Goal: Task Accomplishment & Management: Use online tool/utility

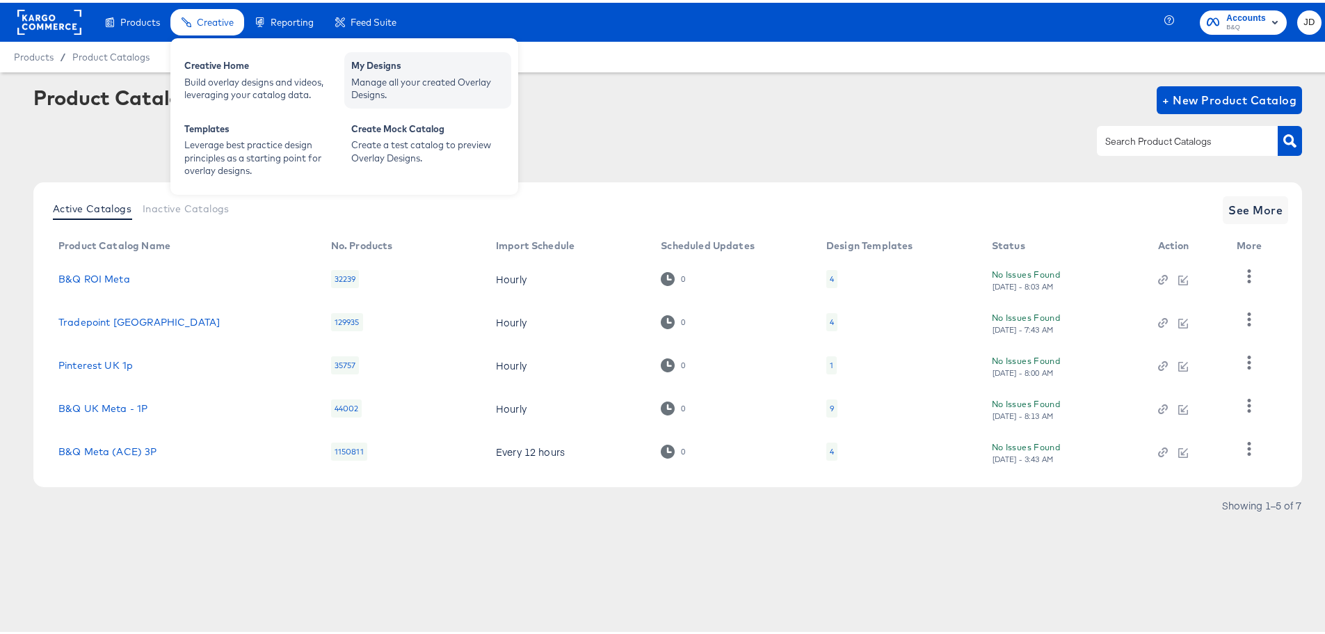
click at [368, 63] on div "My Designs" at bounding box center [427, 64] width 153 height 17
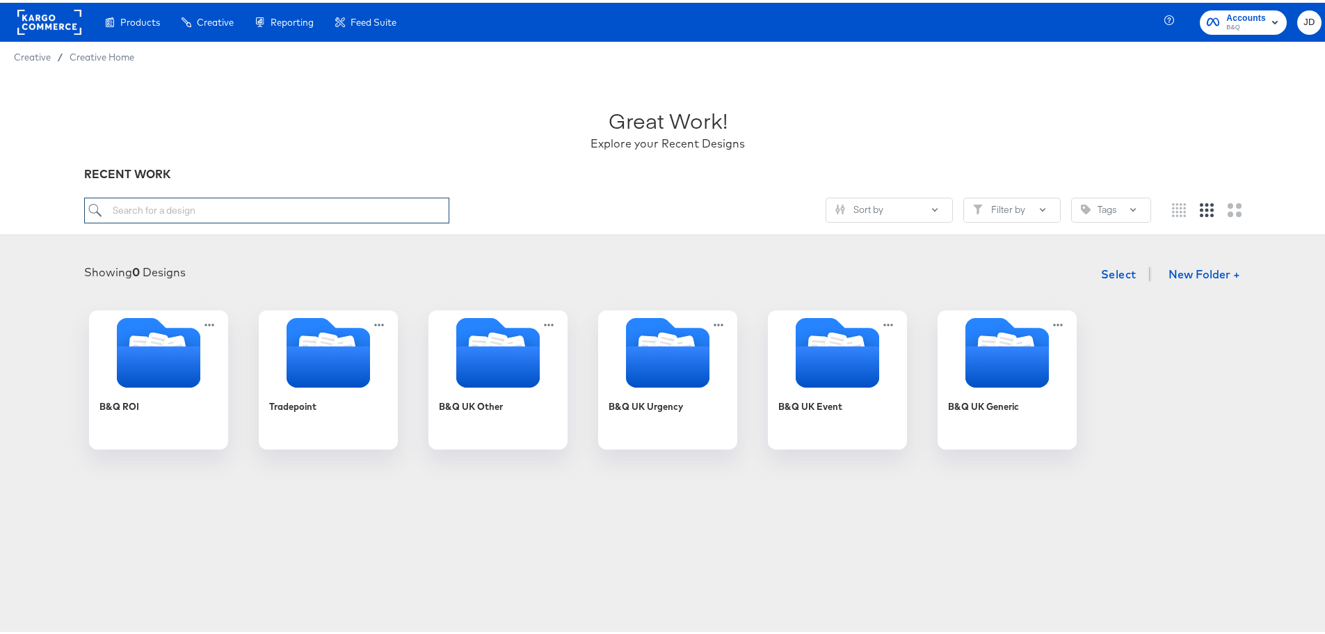
click at [185, 209] on input "search" at bounding box center [267, 208] width 366 height 26
type input "black"
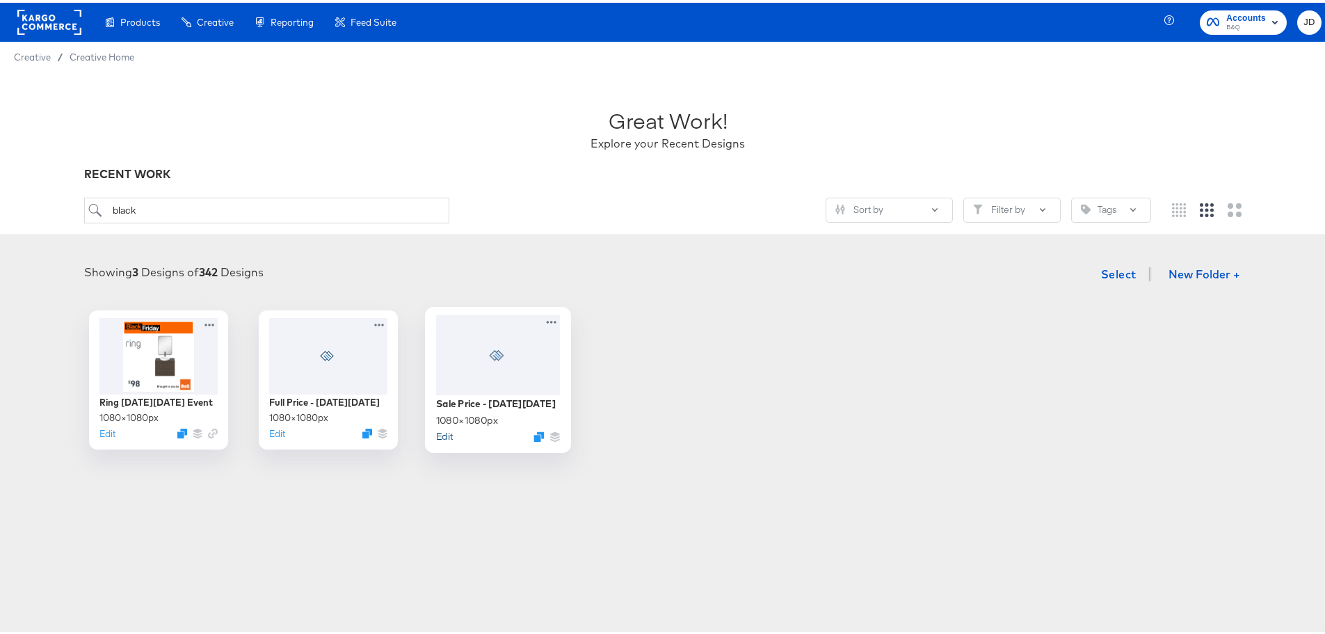
click at [445, 431] on button "Edit" at bounding box center [444, 432] width 17 height 13
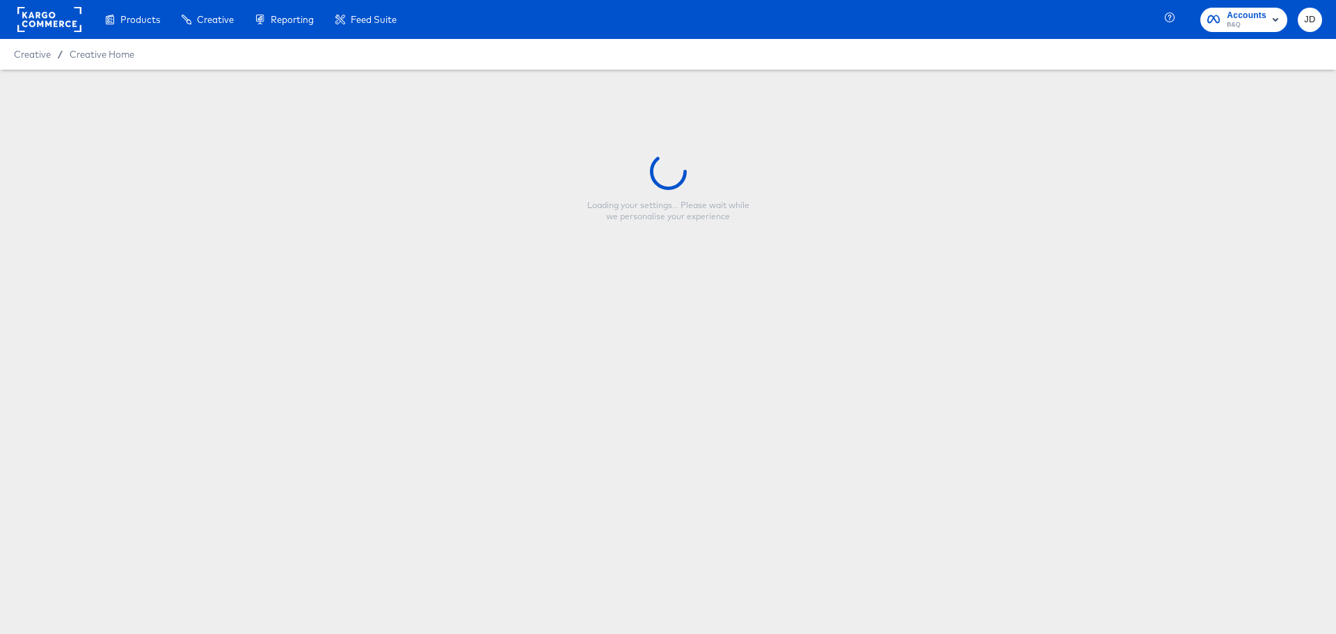
type input "Sale Price - [DATE][DATE]"
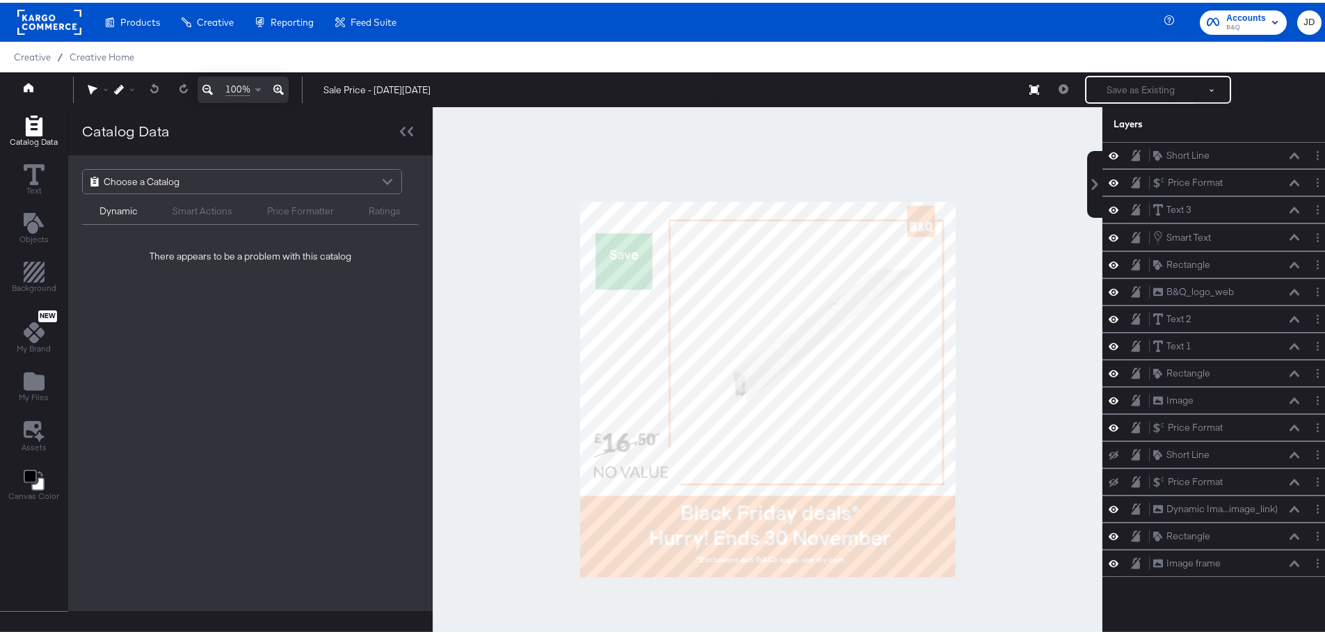
click at [510, 304] on div at bounding box center [768, 386] width 670 height 565
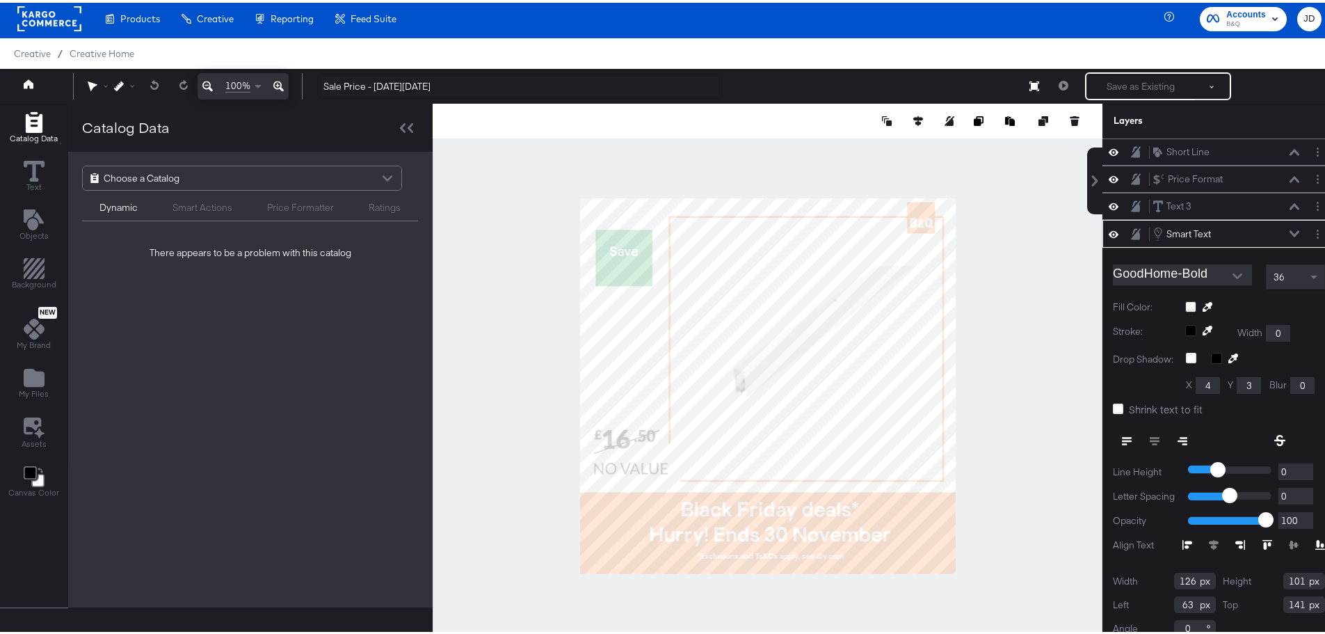
scroll to position [12, 0]
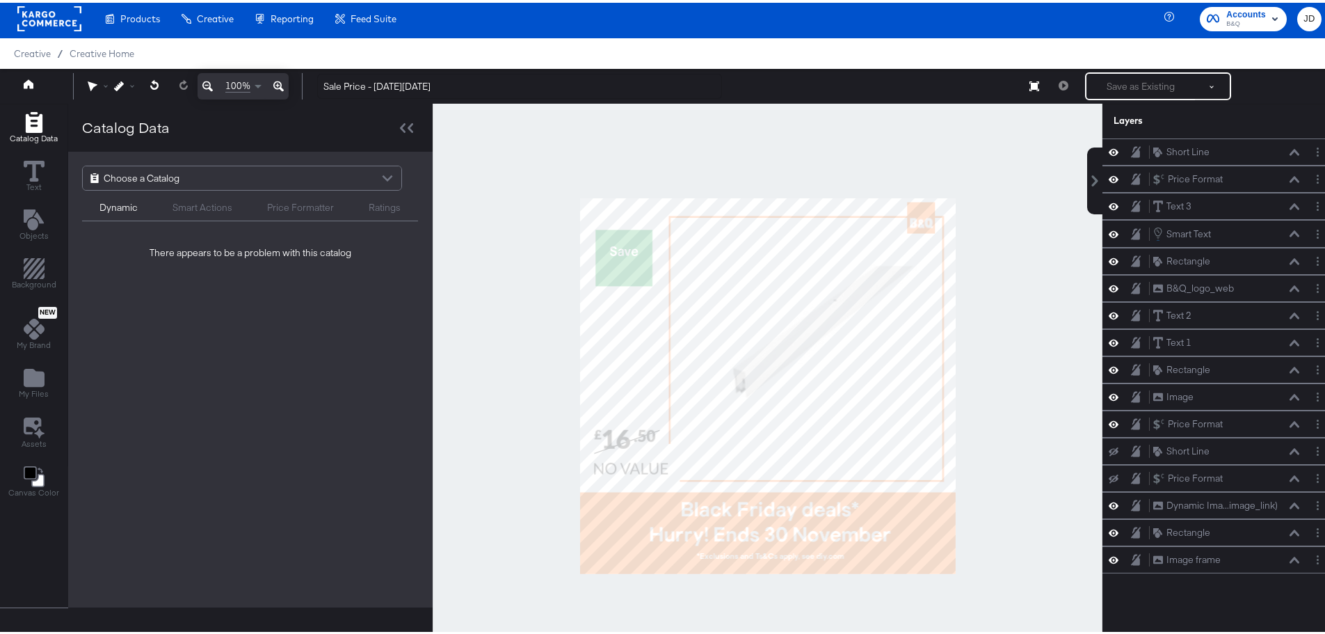
click at [975, 245] on div at bounding box center [768, 383] width 670 height 565
click at [164, 184] on span "Choose a Catalog" at bounding box center [142, 175] width 76 height 24
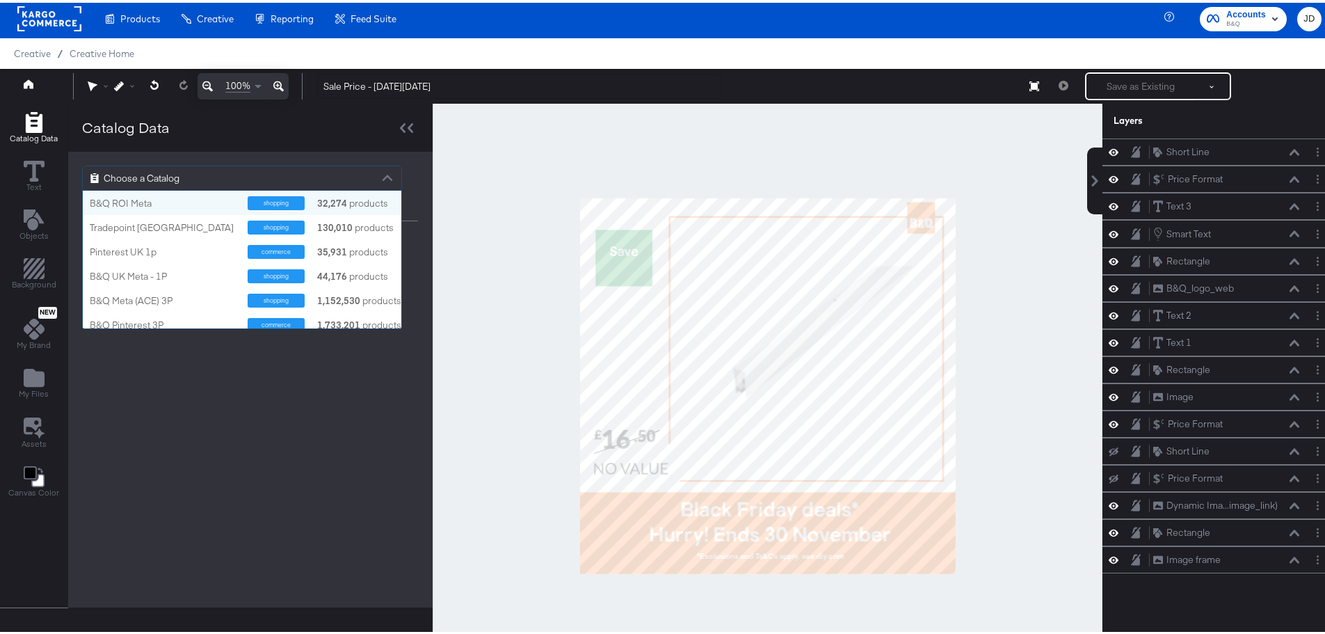
scroll to position [127, 308]
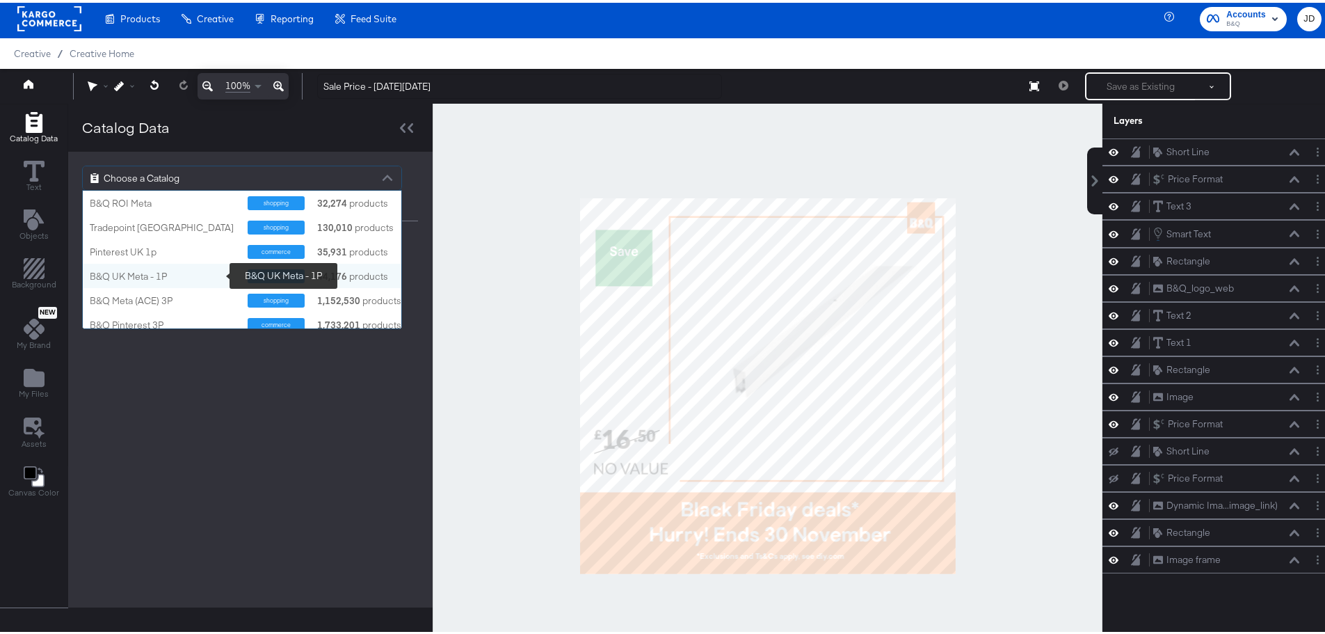
click at [190, 271] on div "B&Q UK Meta - 1P" at bounding box center [163, 273] width 147 height 13
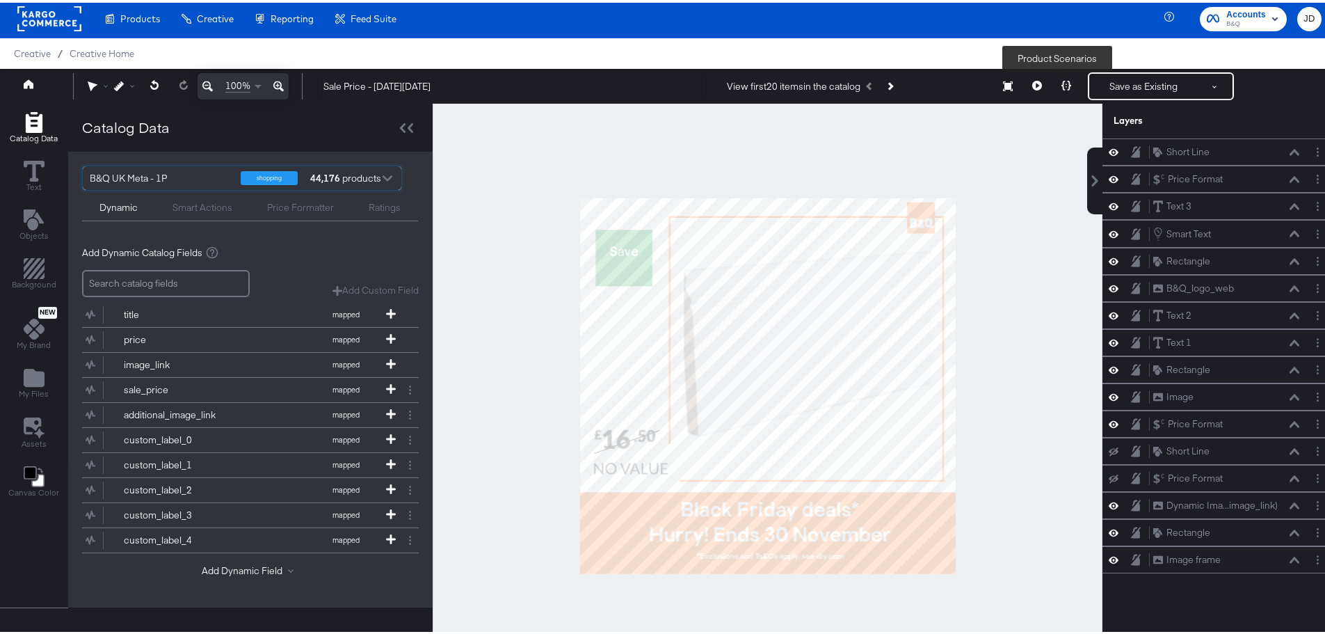
click at [1064, 88] on button at bounding box center [1066, 84] width 29 height 28
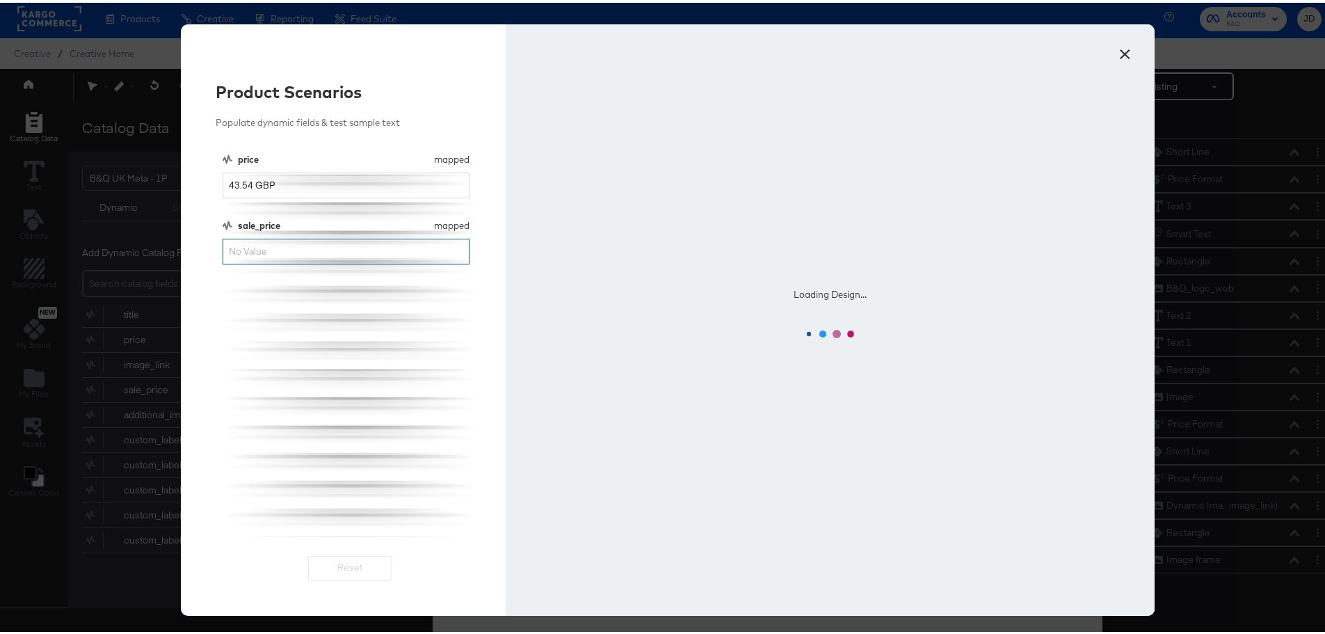
click at [264, 252] on input "sale_price" at bounding box center [346, 249] width 247 height 26
type input "3500"
click at [384, 390] on div "price mapped price 43.54 GBP sale_price mapped sale_price 3500" at bounding box center [350, 341] width 255 height 383
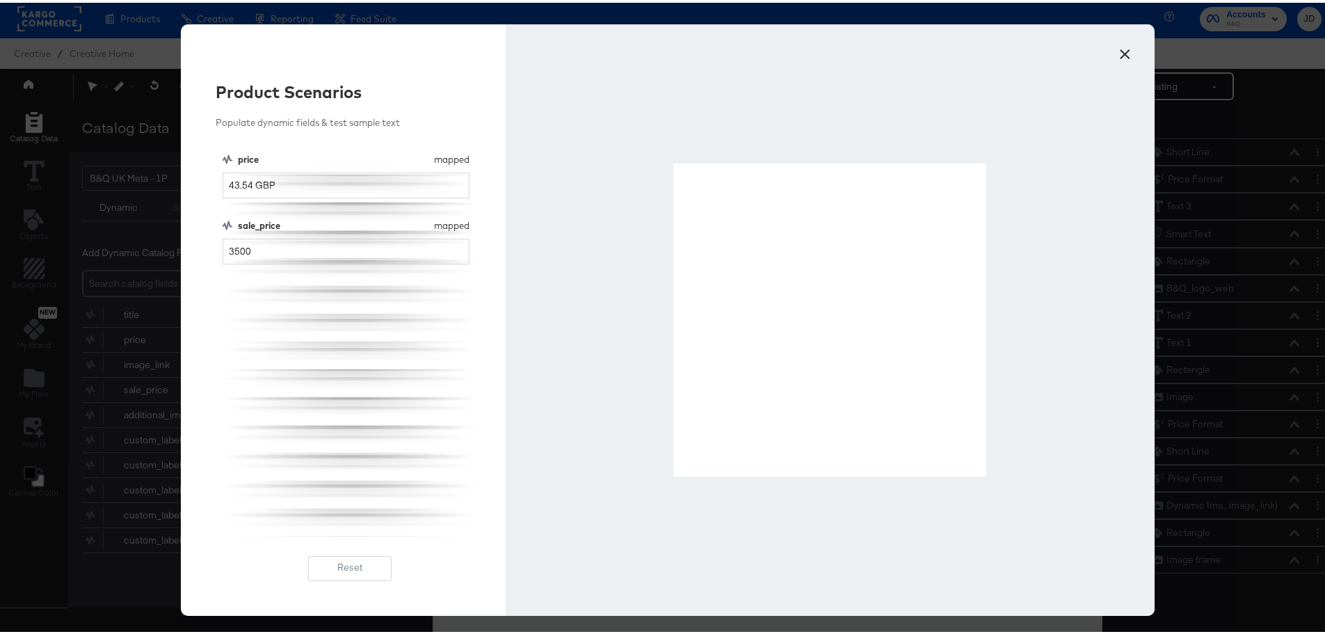
click at [1117, 53] on button "×" at bounding box center [1124, 47] width 25 height 25
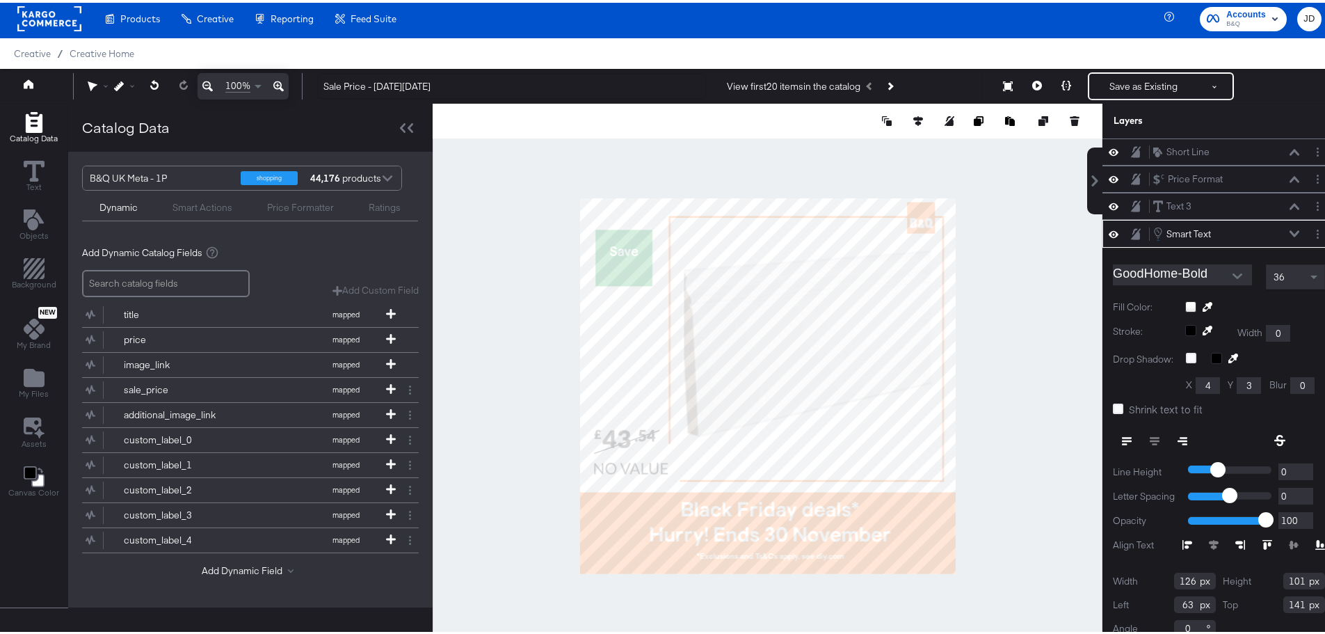
scroll to position [12, 0]
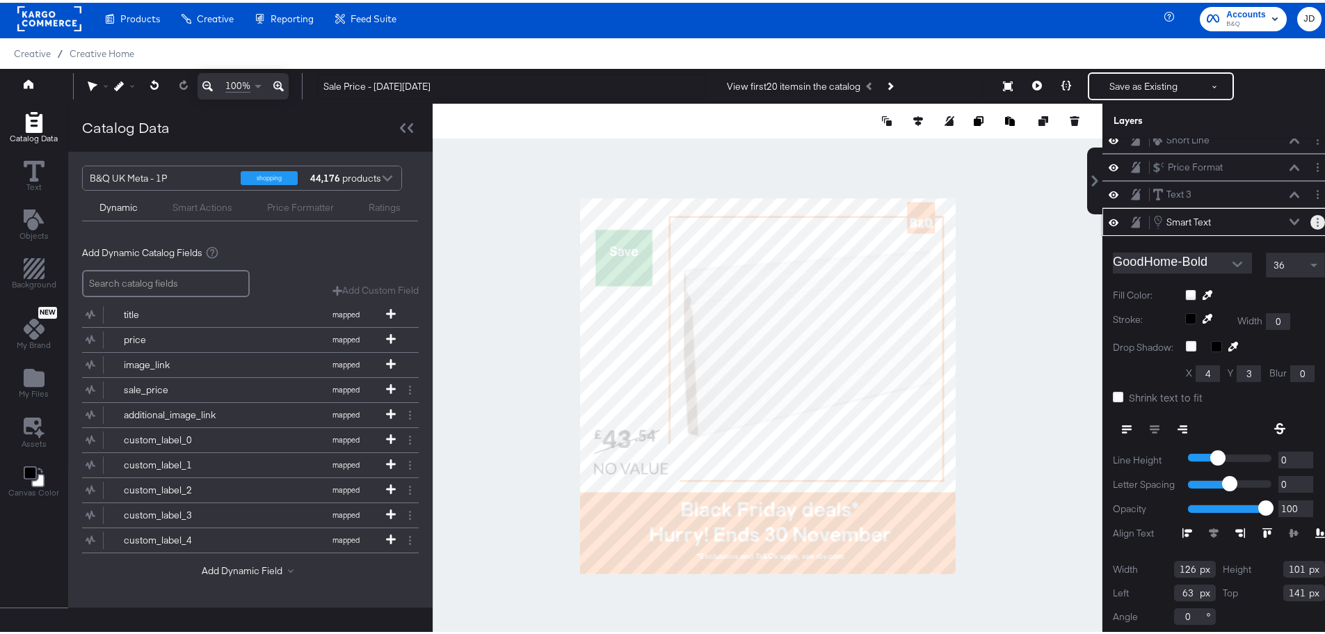
click at [1311, 221] on button "Layer Options" at bounding box center [1318, 219] width 15 height 15
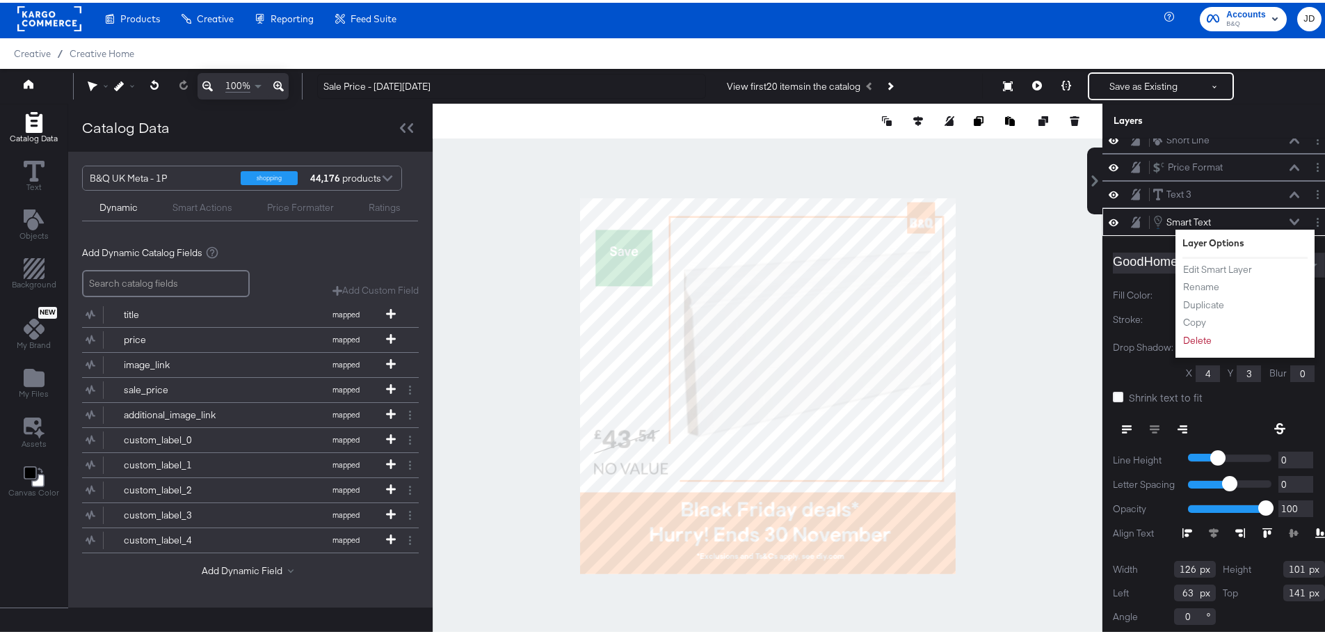
click at [1244, 271] on li "Edit Smart Layer" at bounding box center [1221, 266] width 77 height 15
click at [1202, 262] on button "Edit Smart Layer" at bounding box center [1218, 266] width 70 height 15
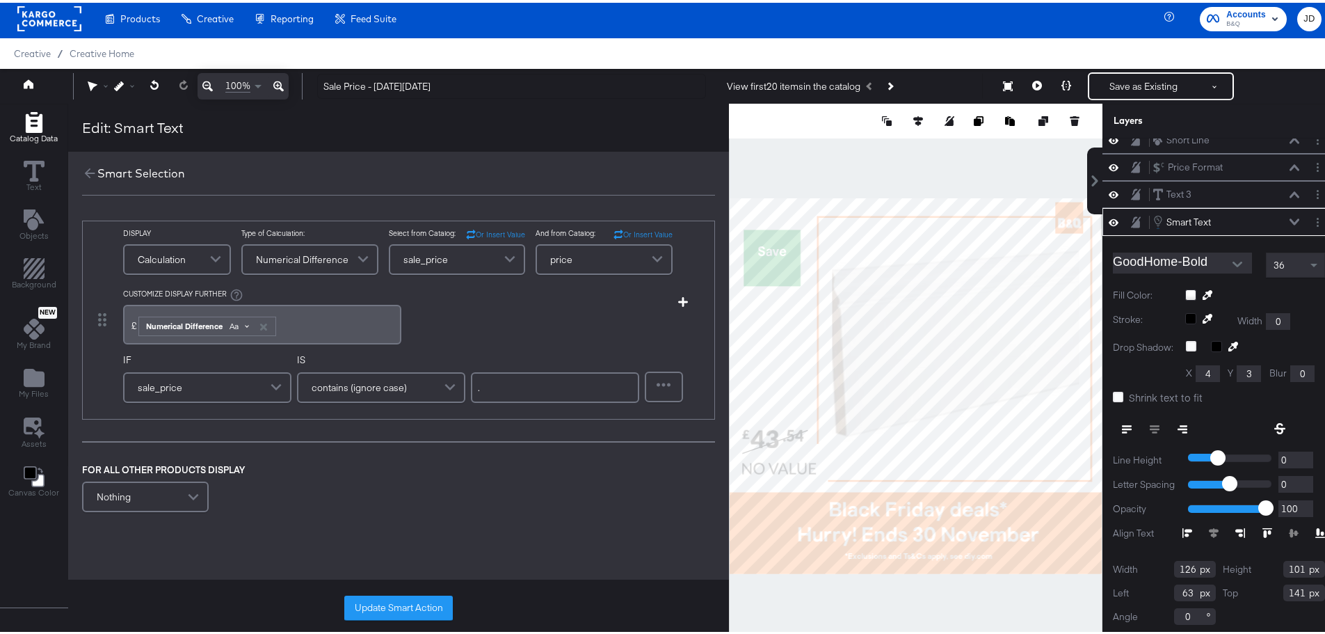
click at [248, 323] on span at bounding box center [247, 323] width 4 height 4
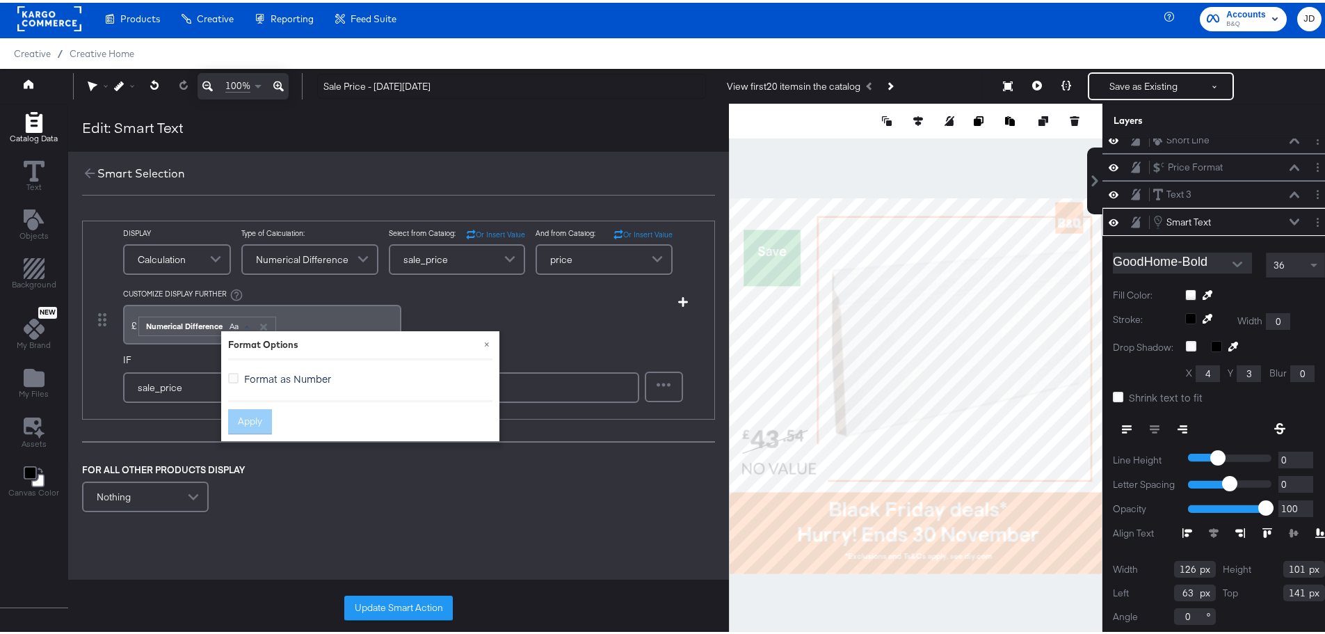
click at [655, 325] on div "DISPLAY Calculation Type of Calculation: Numerical Difference Select from Catal…" at bounding box center [392, 285] width 539 height 120
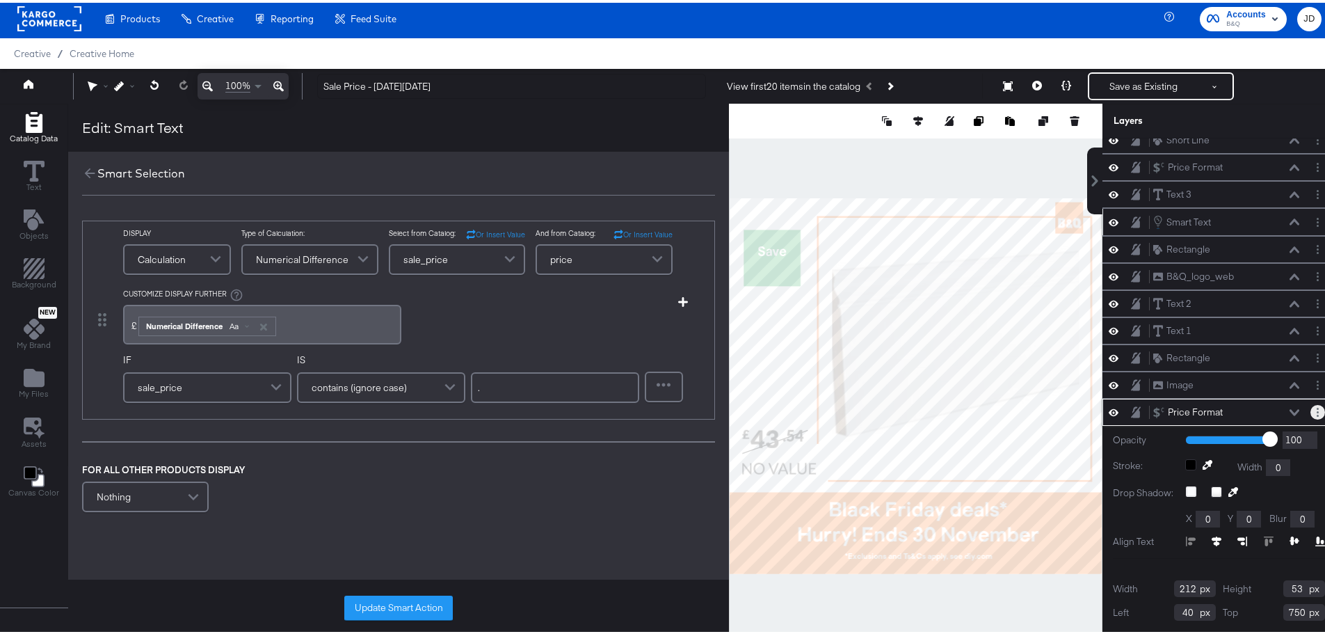
click at [1311, 410] on button "Layer Options" at bounding box center [1318, 409] width 15 height 15
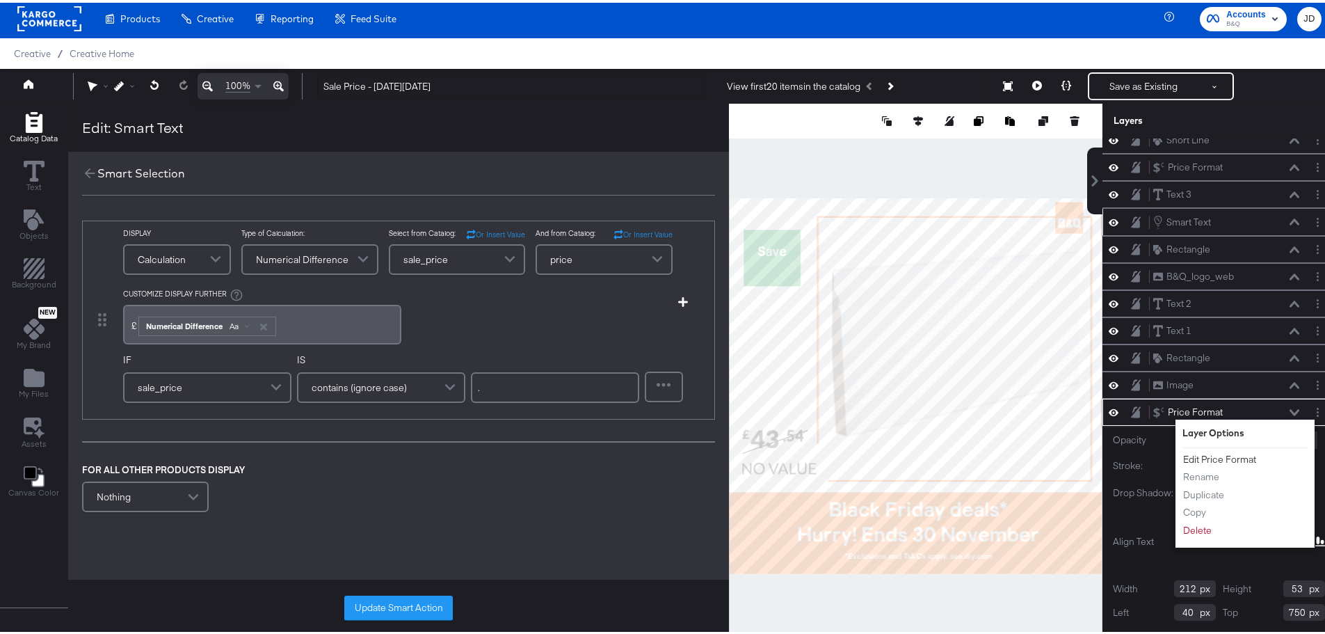
click at [1212, 454] on button "Edit Price Format" at bounding box center [1220, 456] width 74 height 15
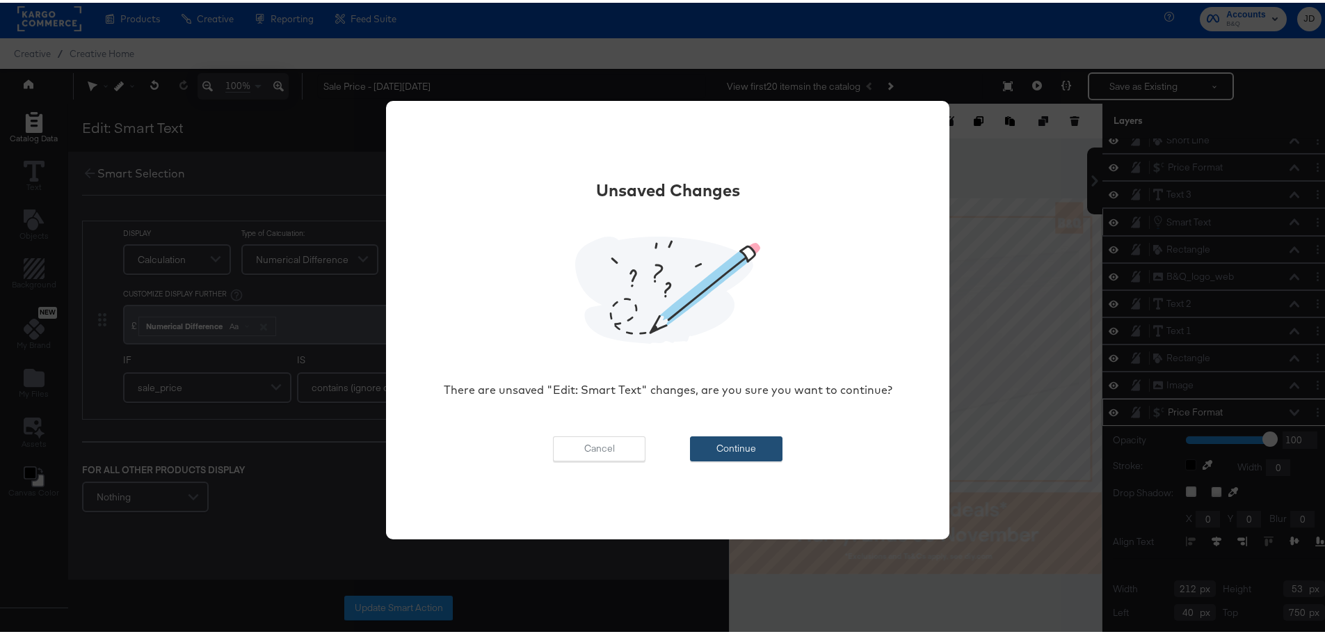
click at [732, 437] on button "Continue" at bounding box center [736, 445] width 93 height 25
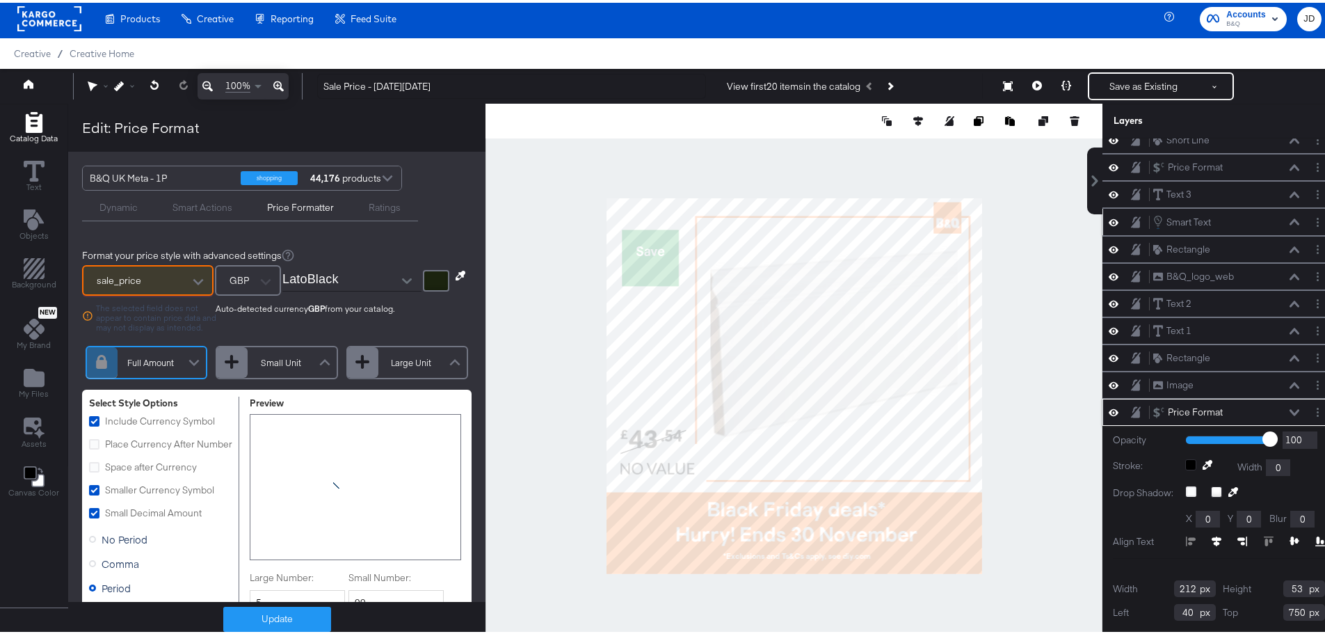
scroll to position [8, 0]
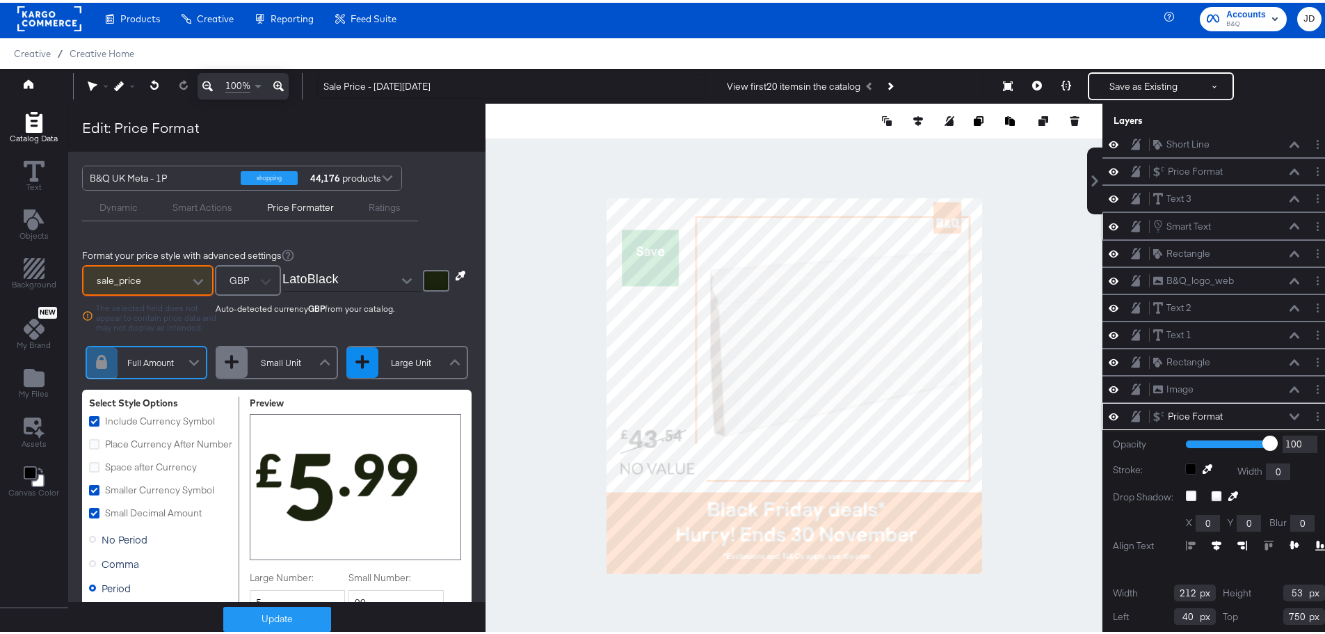
click at [355, 360] on div at bounding box center [362, 359] width 14 height 14
click at [410, 360] on div "Large Unit" at bounding box center [411, 360] width 66 height 12
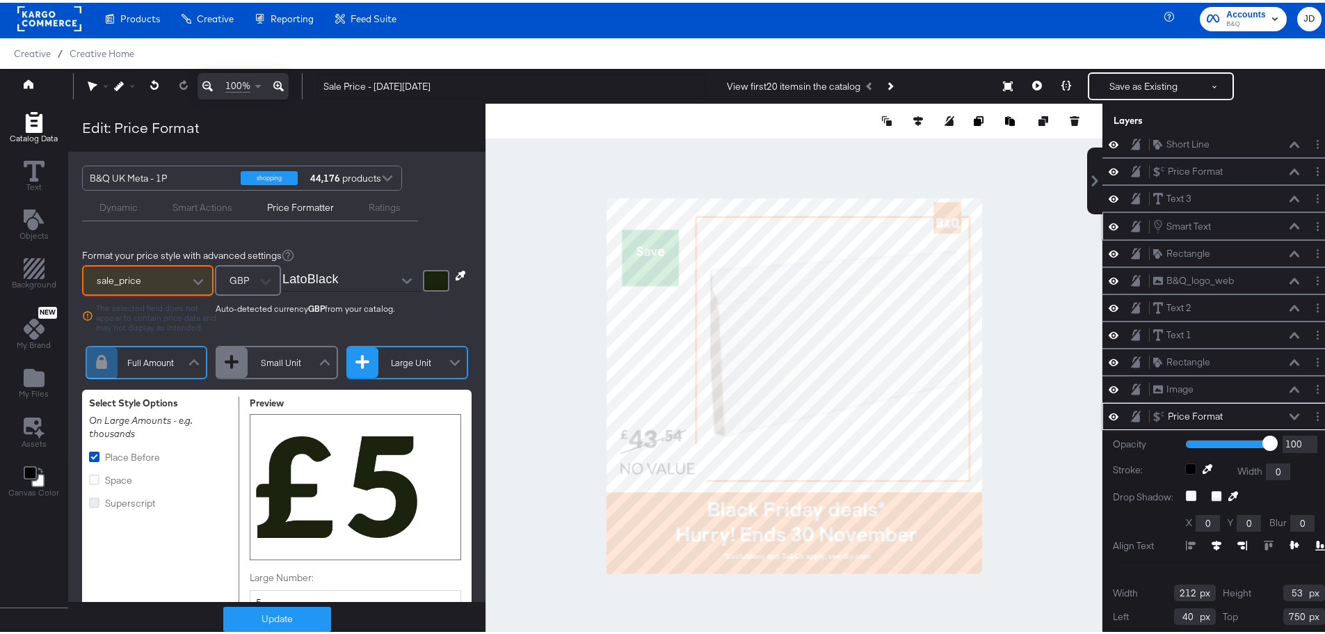
click at [95, 500] on icon at bounding box center [94, 500] width 10 height 10
click at [0, 0] on input "Superscript" at bounding box center [0, 0] width 0 height 0
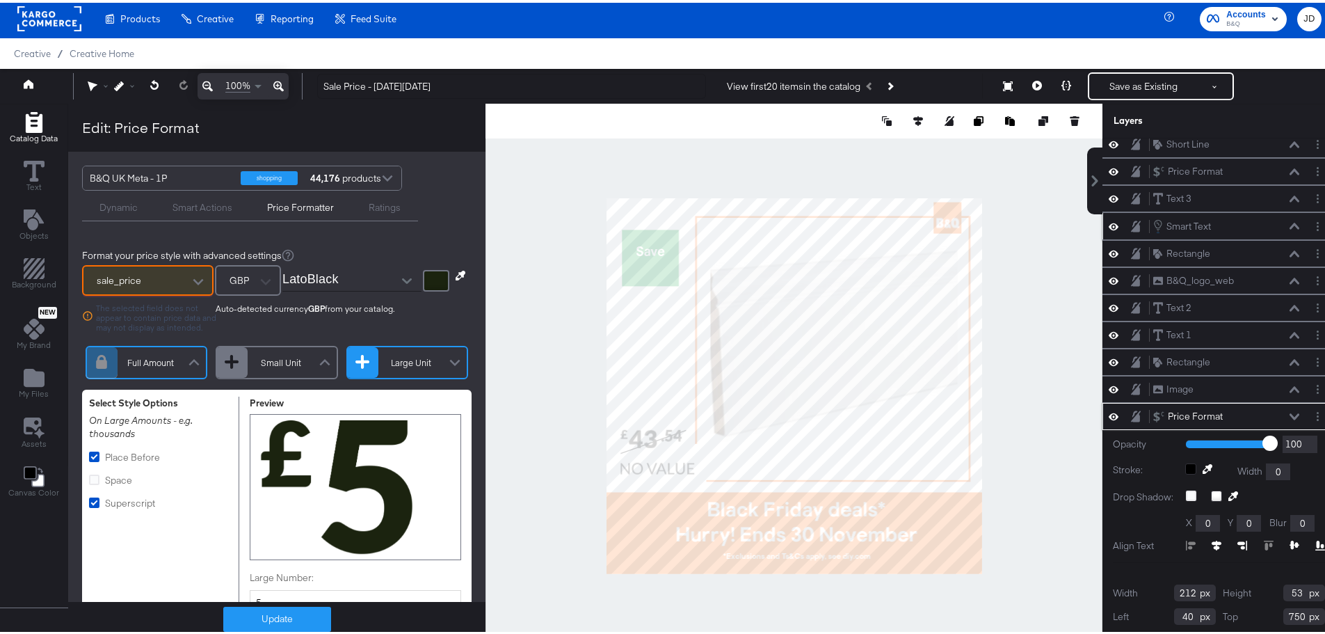
click at [125, 356] on div "Full Amount" at bounding box center [151, 360] width 66 height 12
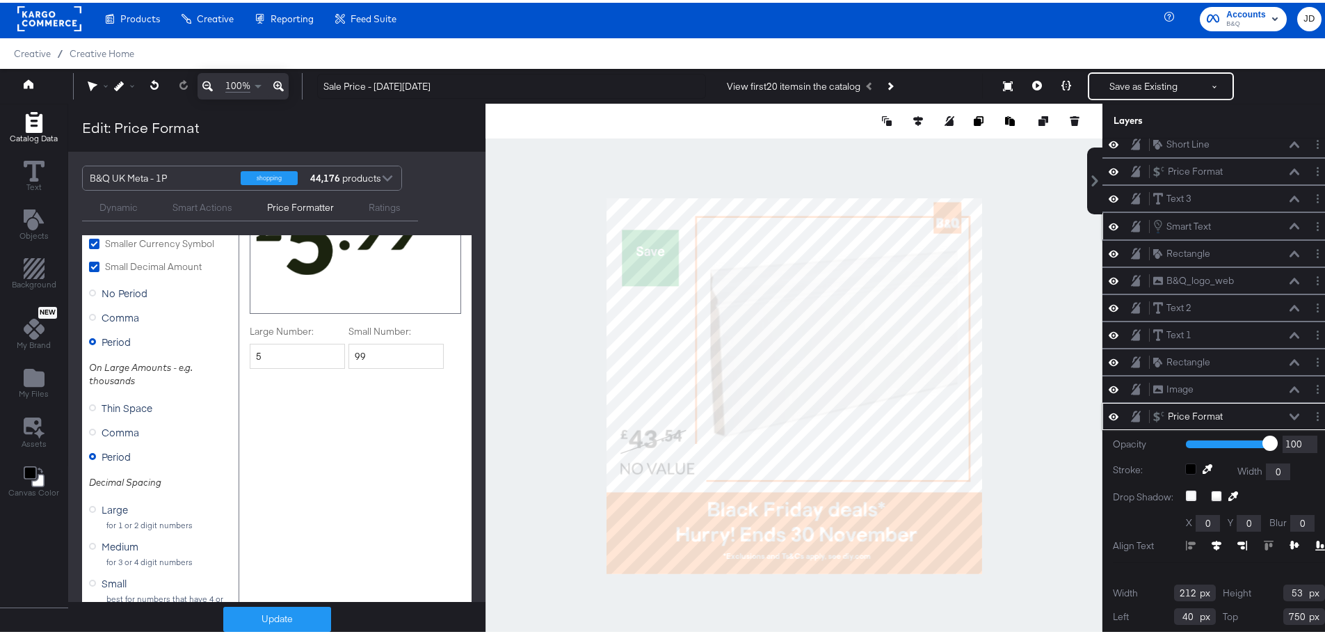
scroll to position [119, 0]
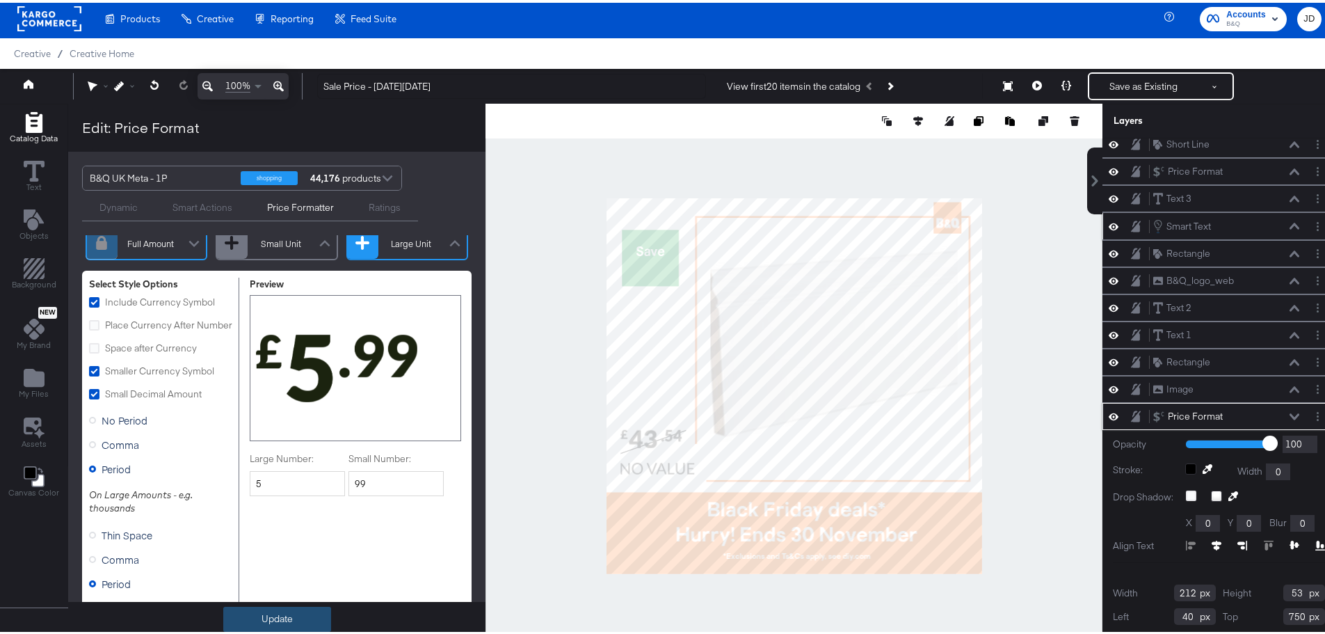
click at [283, 618] on button "Update" at bounding box center [277, 616] width 108 height 25
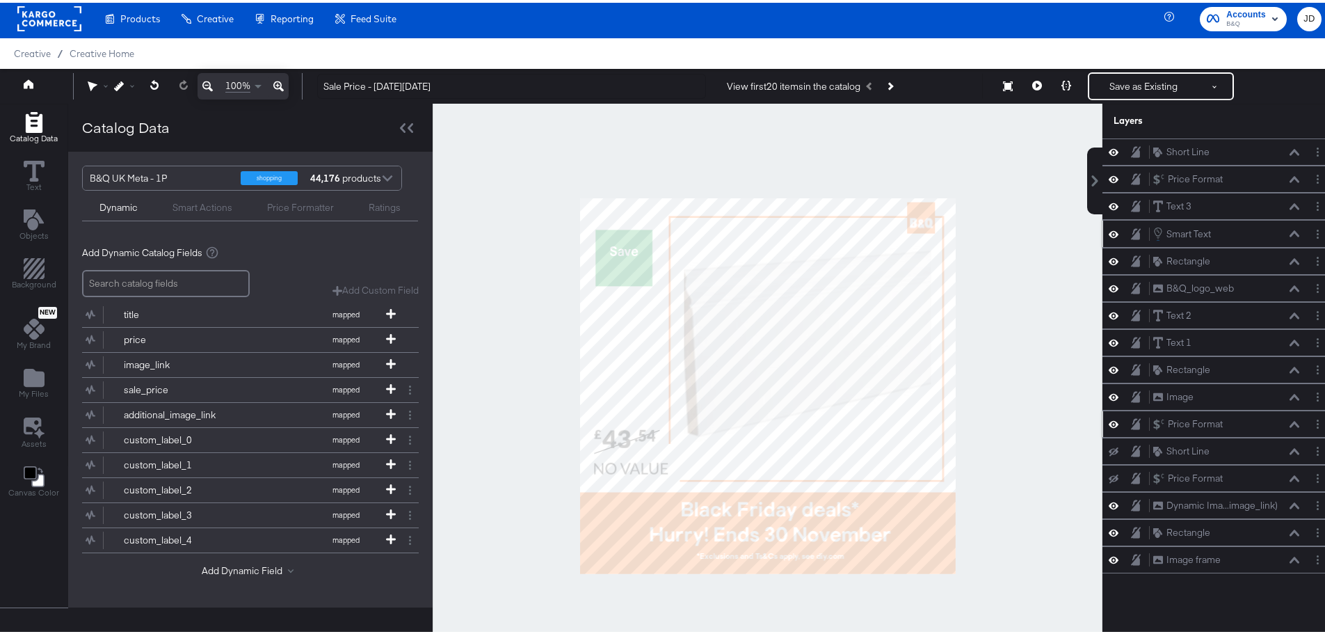
scroll to position [0, 0]
click at [1062, 84] on icon at bounding box center [1067, 83] width 10 height 10
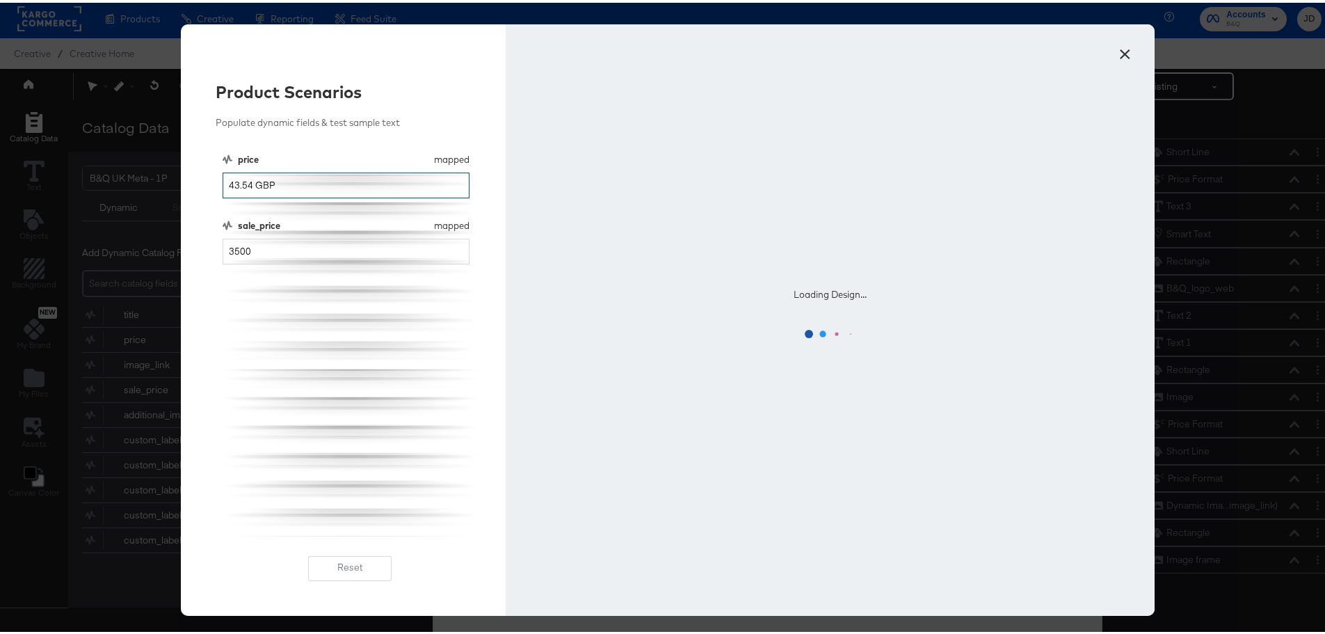
drag, startPoint x: 238, startPoint y: 184, endPoint x: 246, endPoint y: 185, distance: 7.8
click at [246, 185] on input "43.54 GBP" at bounding box center [346, 183] width 247 height 26
type input "43 GBP"
click at [433, 417] on div "price mapped price 43 GBP sale_price mapped sale_price 3500" at bounding box center [350, 341] width 255 height 383
drag, startPoint x: 260, startPoint y: 249, endPoint x: 236, endPoint y: 252, distance: 24.5
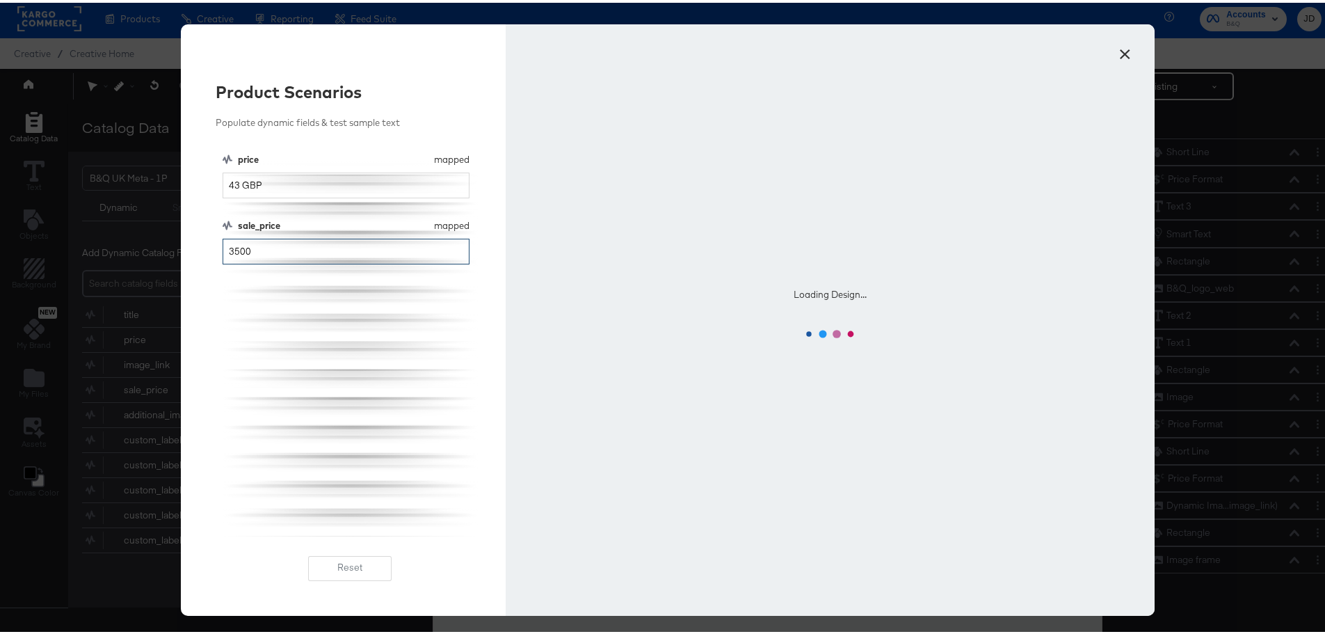
click at [236, 252] on input "3500" at bounding box center [346, 249] width 247 height 26
type input "35"
click at [327, 318] on div "price mapped price 43 GBP sale_price mapped sale_price 35" at bounding box center [350, 341] width 255 height 383
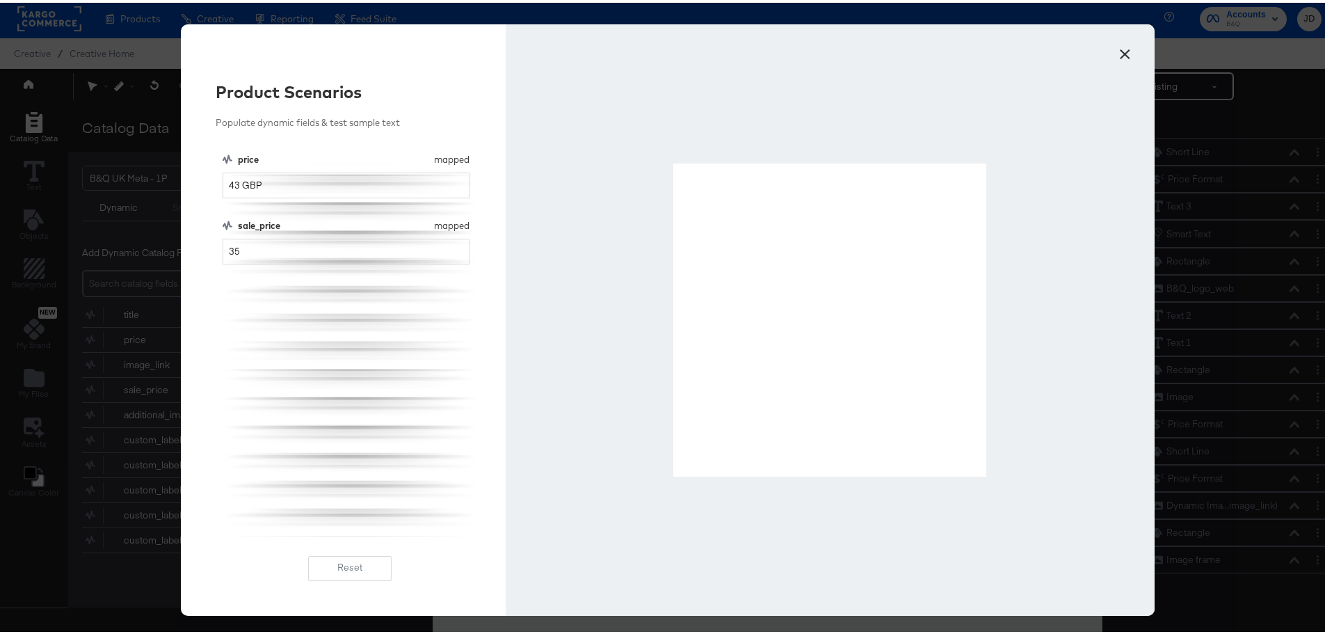
click at [1119, 50] on button "×" at bounding box center [1124, 47] width 25 height 25
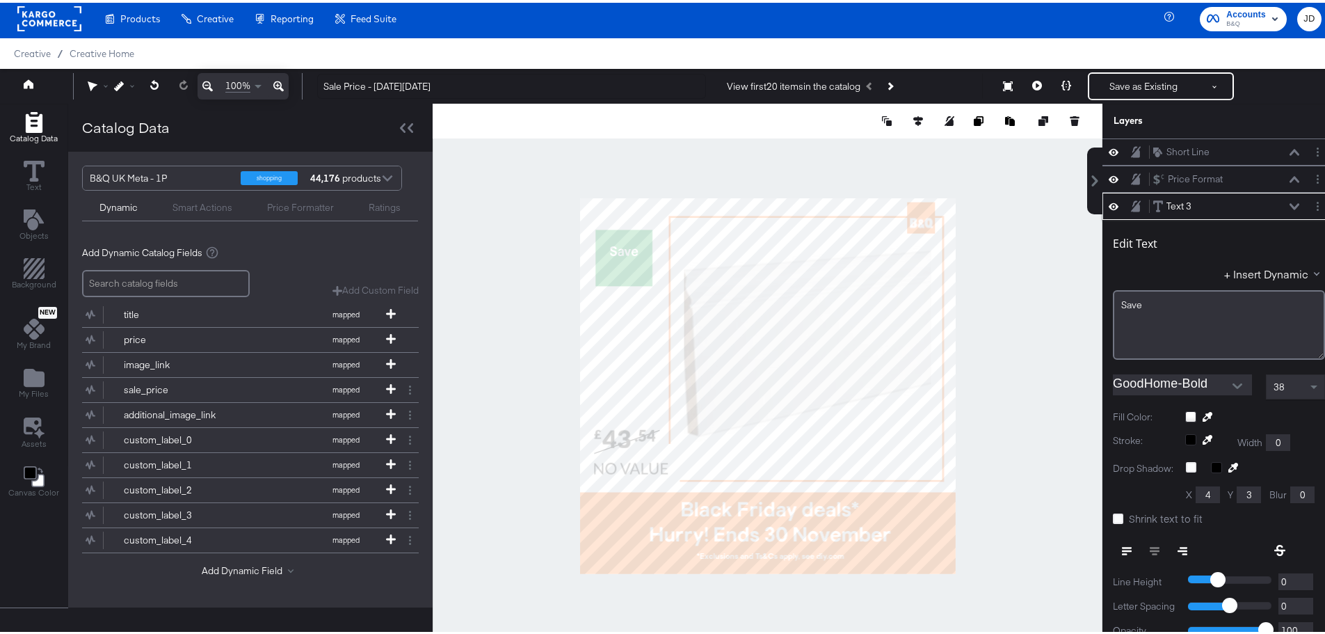
scroll to position [54, 0]
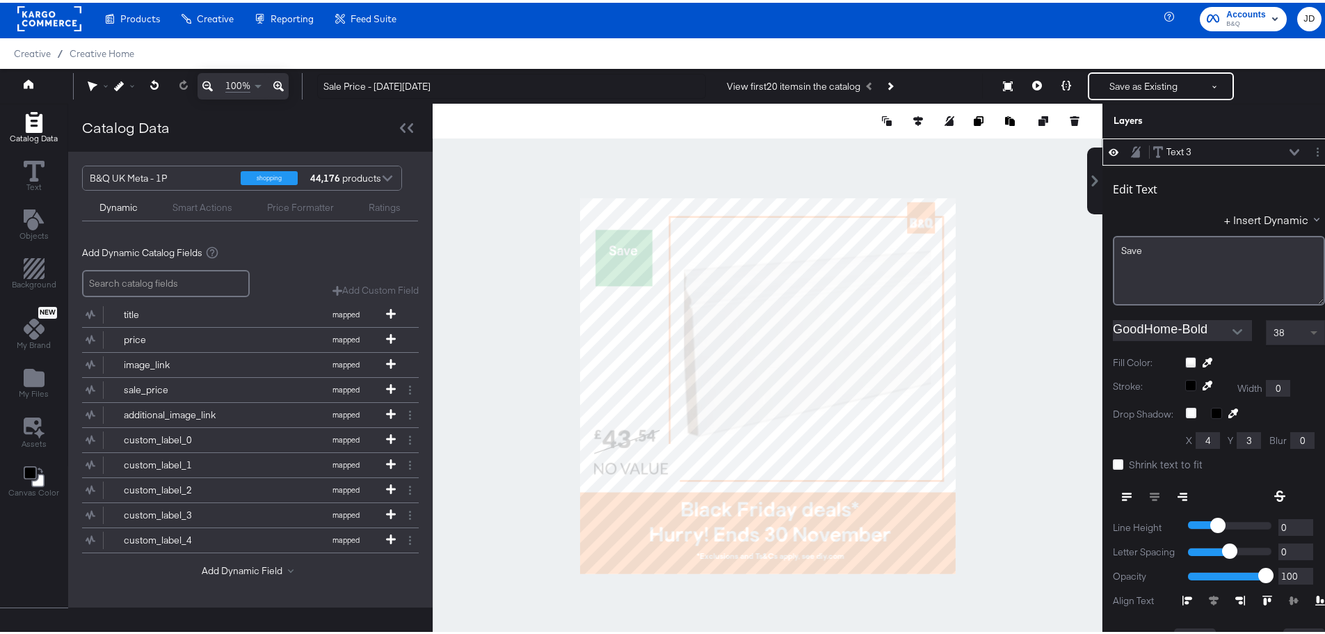
click at [1307, 327] on span at bounding box center [1315, 330] width 17 height 24
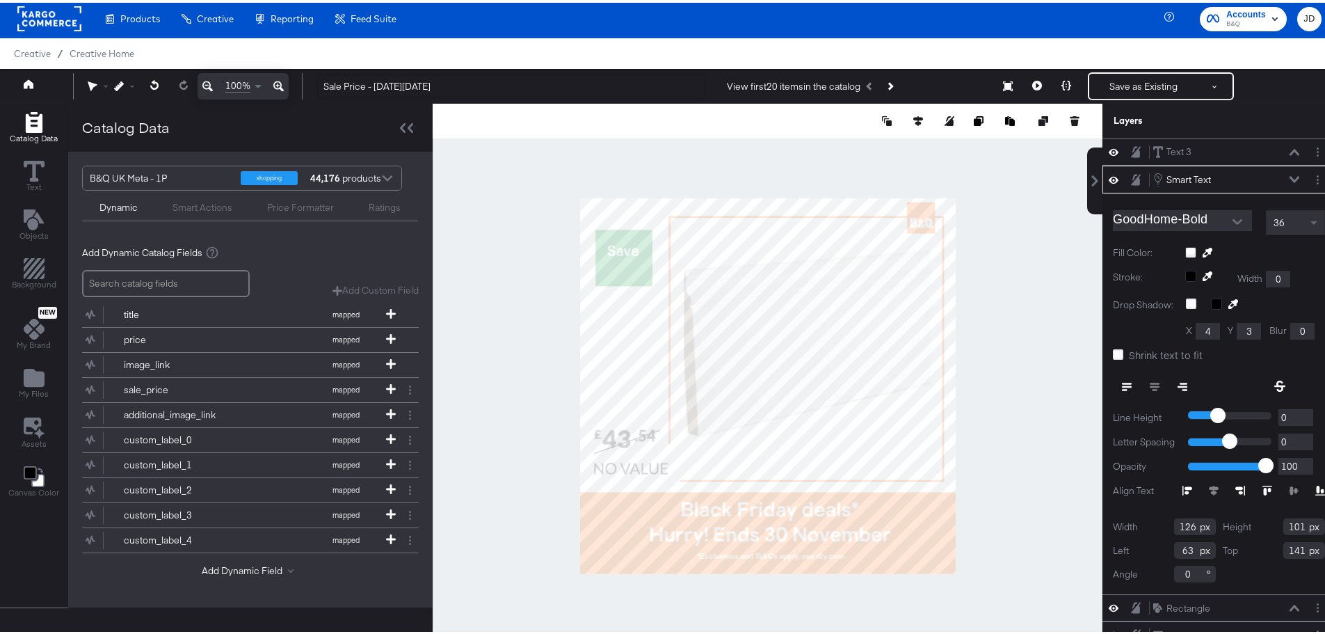
click at [1307, 214] on span at bounding box center [1315, 220] width 17 height 24
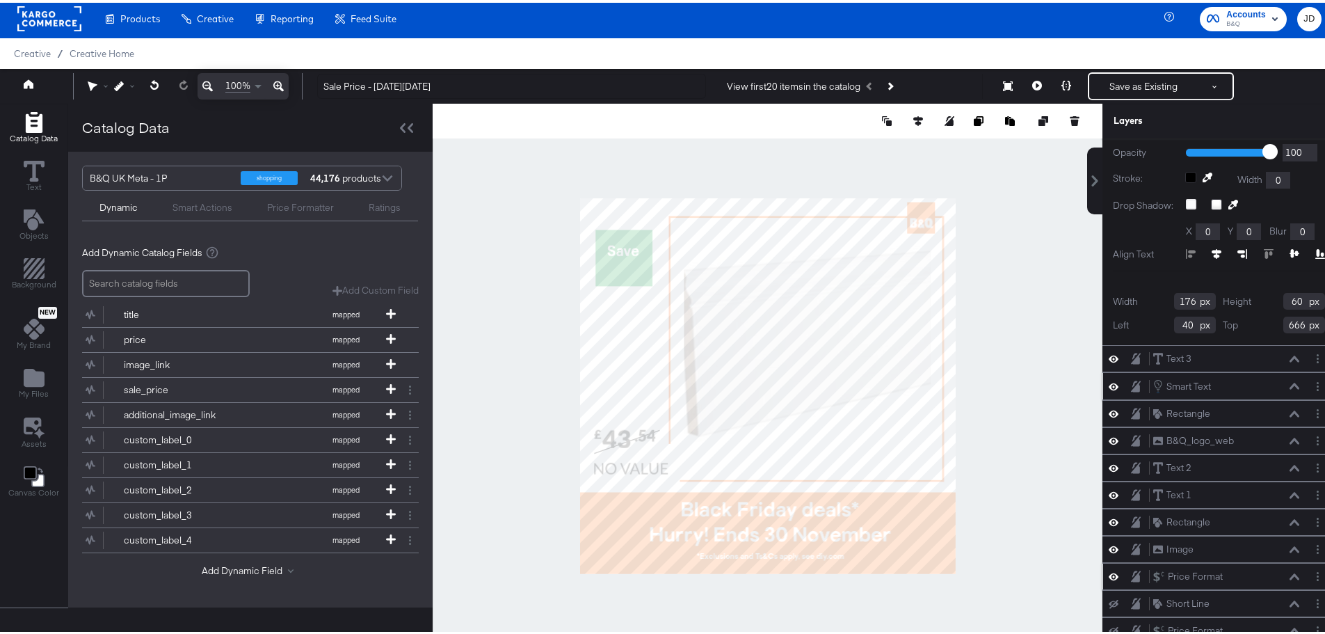
scroll to position [27, 0]
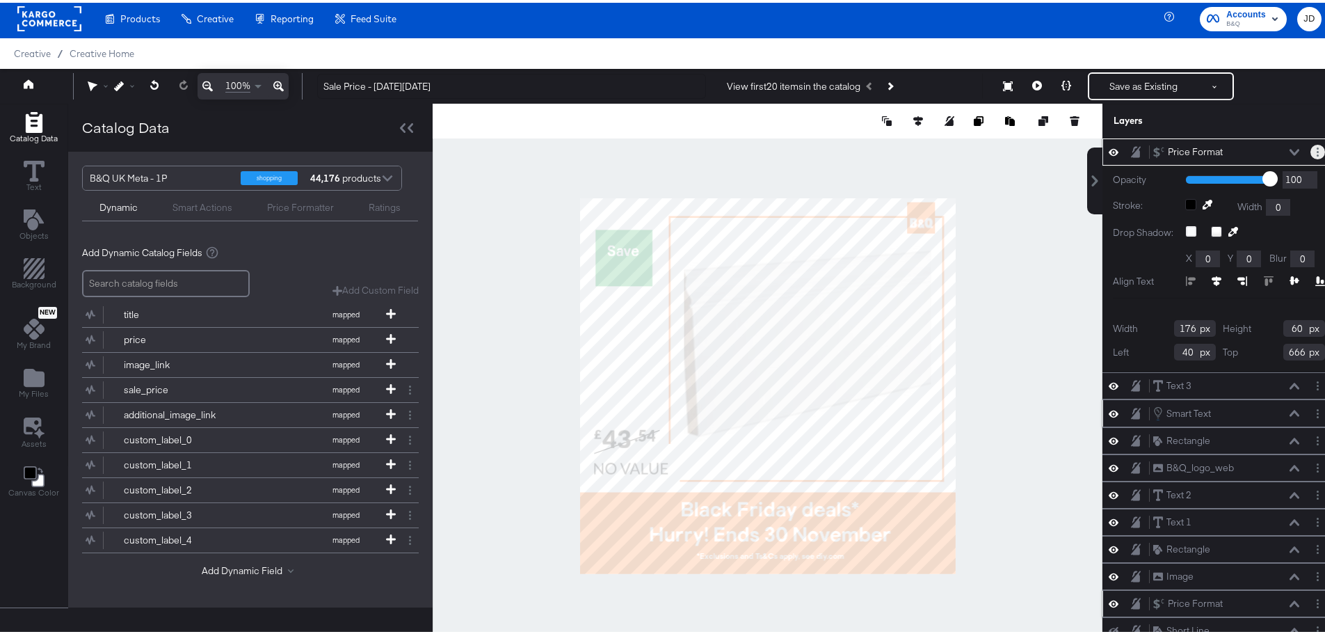
click at [1311, 147] on button "Layer Options" at bounding box center [1318, 149] width 15 height 15
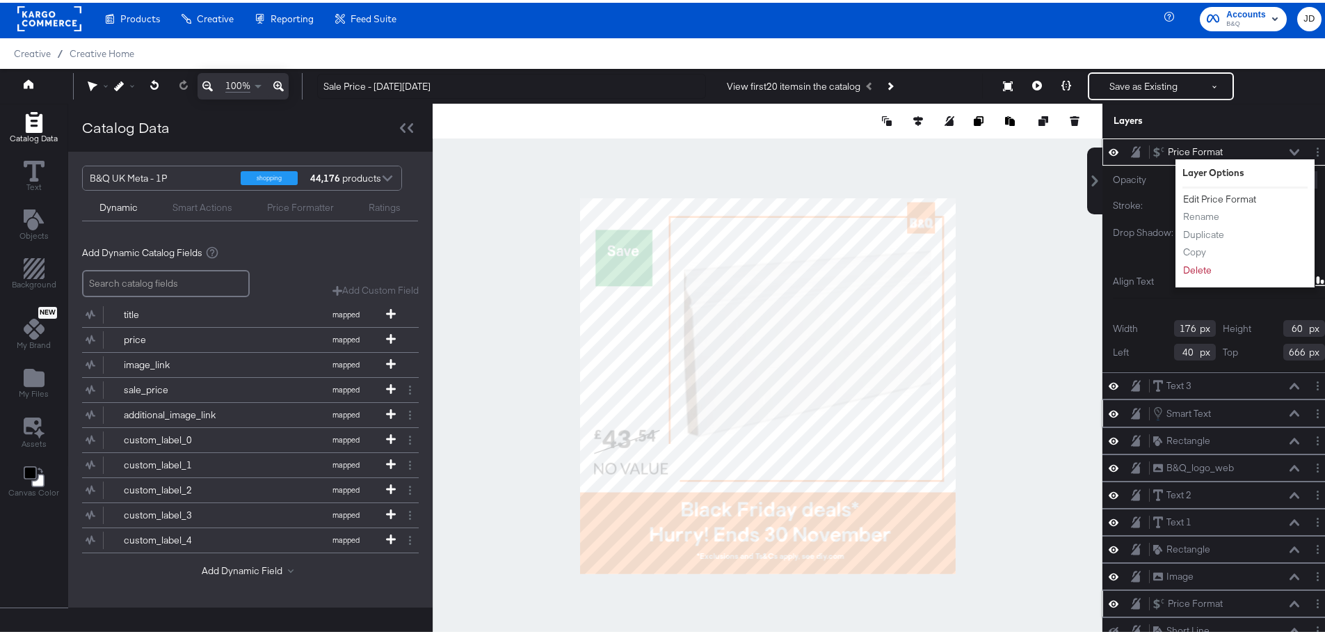
click at [1236, 191] on button "Edit Price Format" at bounding box center [1220, 196] width 74 height 15
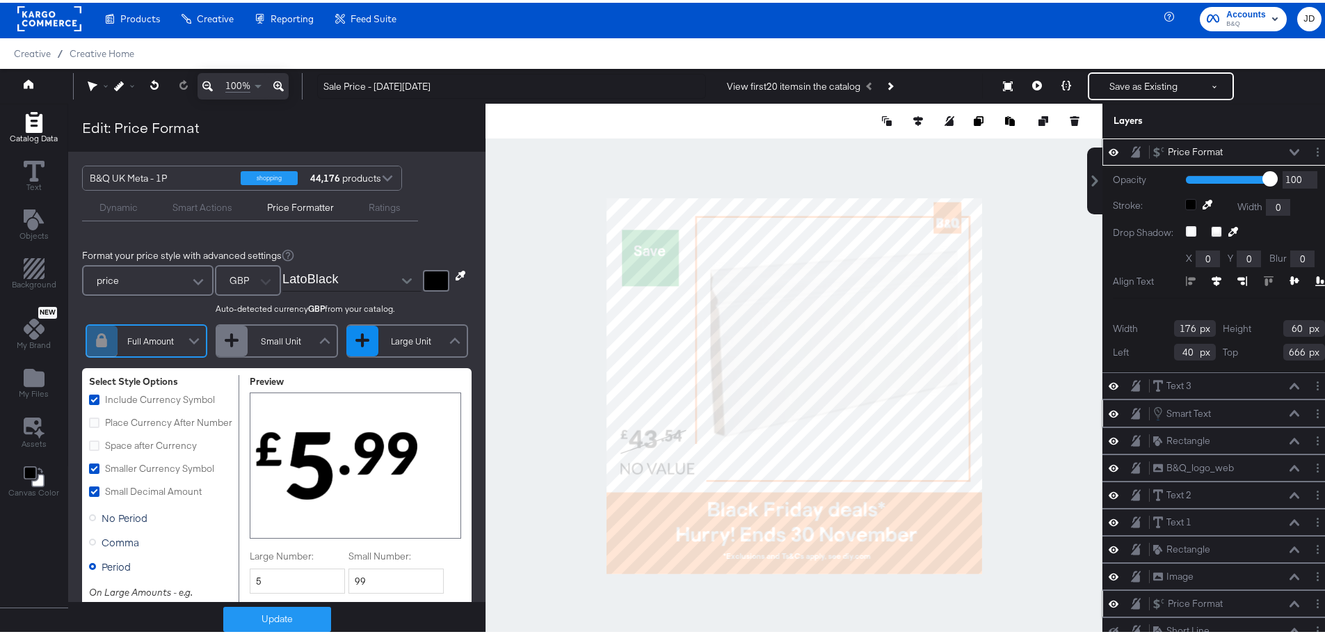
click at [356, 341] on div at bounding box center [362, 337] width 14 height 14
click at [408, 339] on div "Large Unit" at bounding box center [411, 339] width 66 height 12
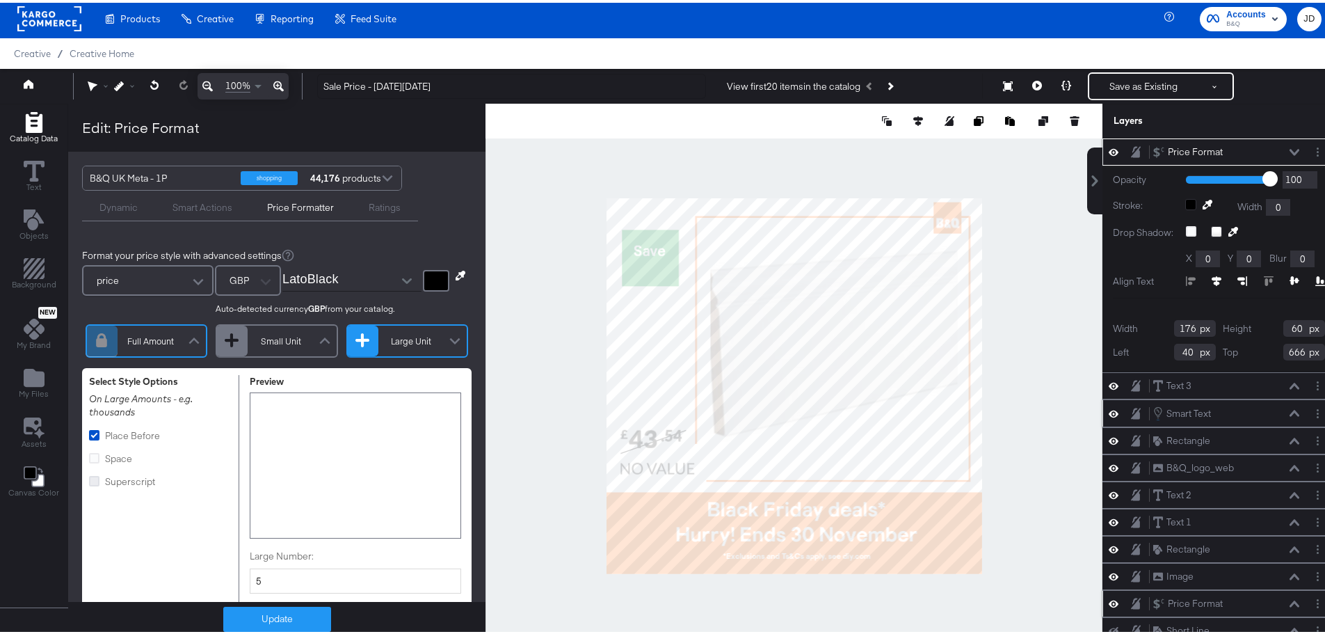
click at [92, 477] on icon at bounding box center [94, 478] width 10 height 10
click at [0, 0] on input "Superscript" at bounding box center [0, 0] width 0 height 0
click at [168, 334] on div "Full Amount" at bounding box center [151, 339] width 66 height 12
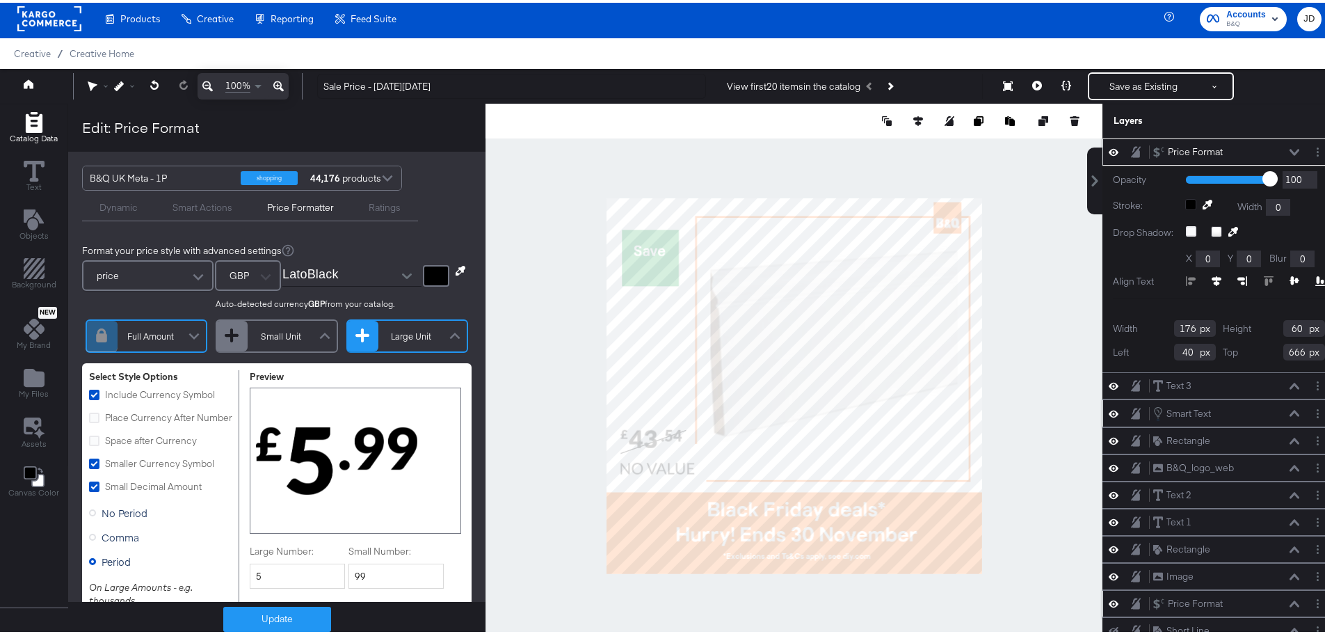
scroll to position [0, 0]
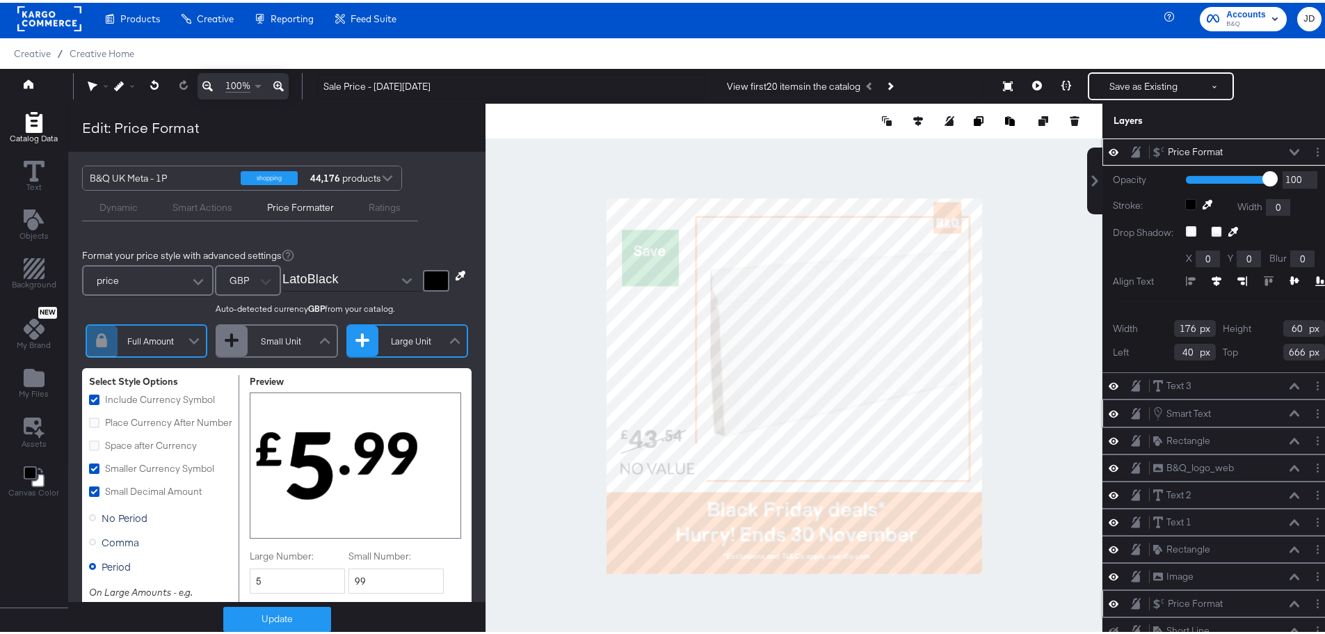
click at [315, 337] on div at bounding box center [324, 340] width 21 height 24
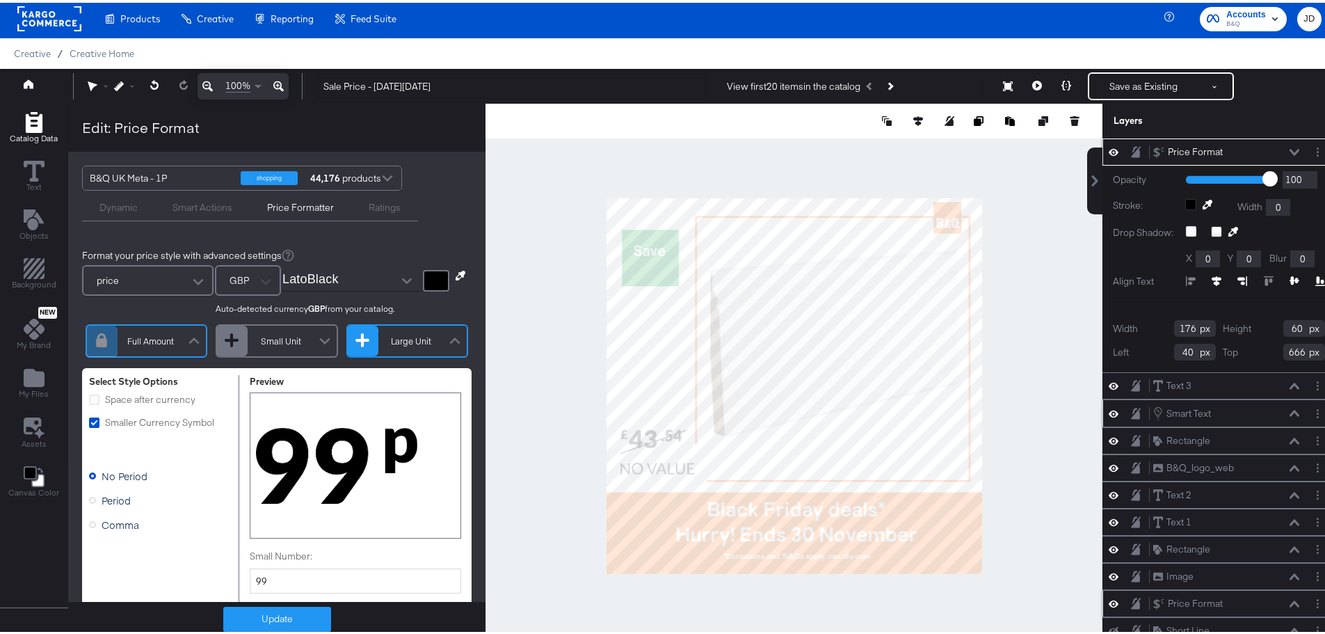
click at [127, 336] on div "Full Amount" at bounding box center [151, 339] width 66 height 12
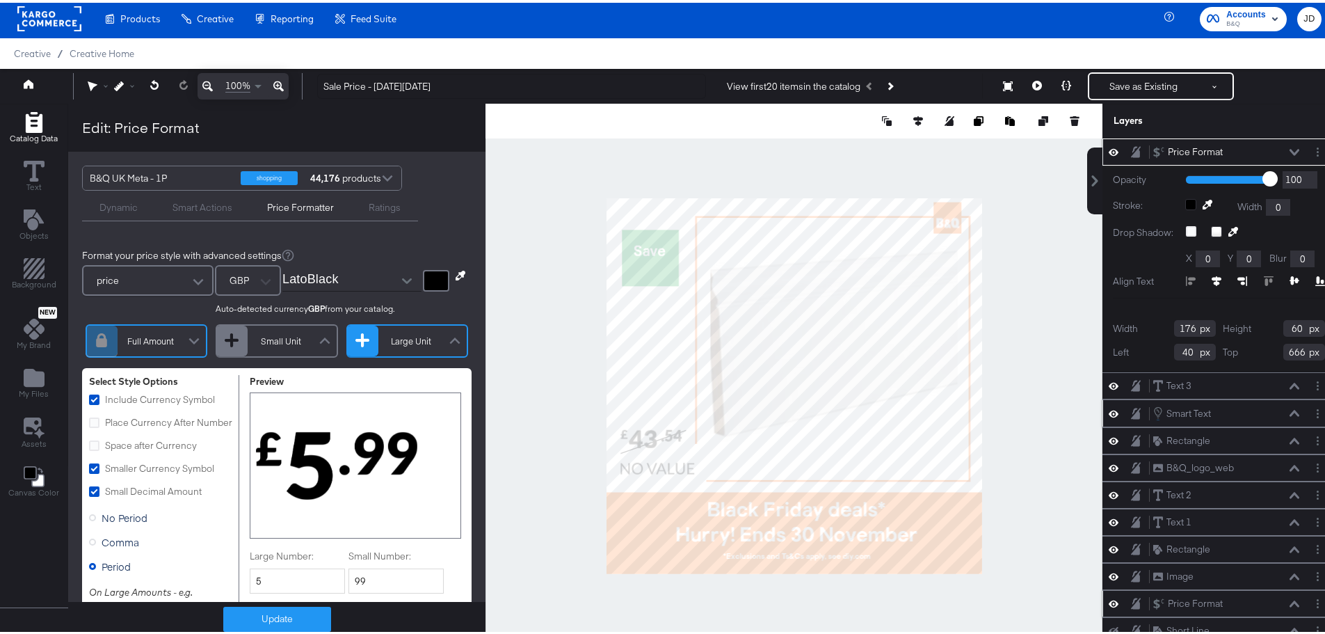
click at [1212, 275] on icon at bounding box center [1217, 278] width 10 height 10
click at [1290, 279] on icon at bounding box center [1295, 277] width 10 height 9
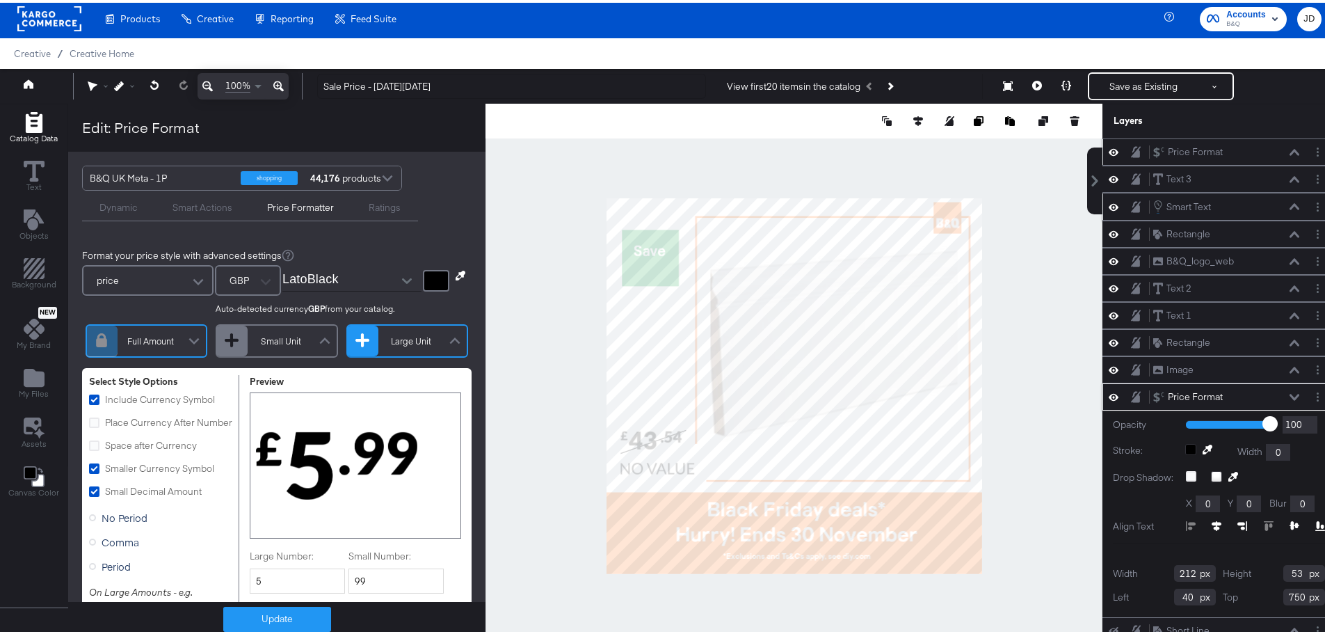
click at [1212, 520] on icon at bounding box center [1217, 523] width 10 height 10
click at [1290, 525] on icon at bounding box center [1295, 522] width 10 height 8
click at [1052, 83] on button at bounding box center [1066, 84] width 29 height 28
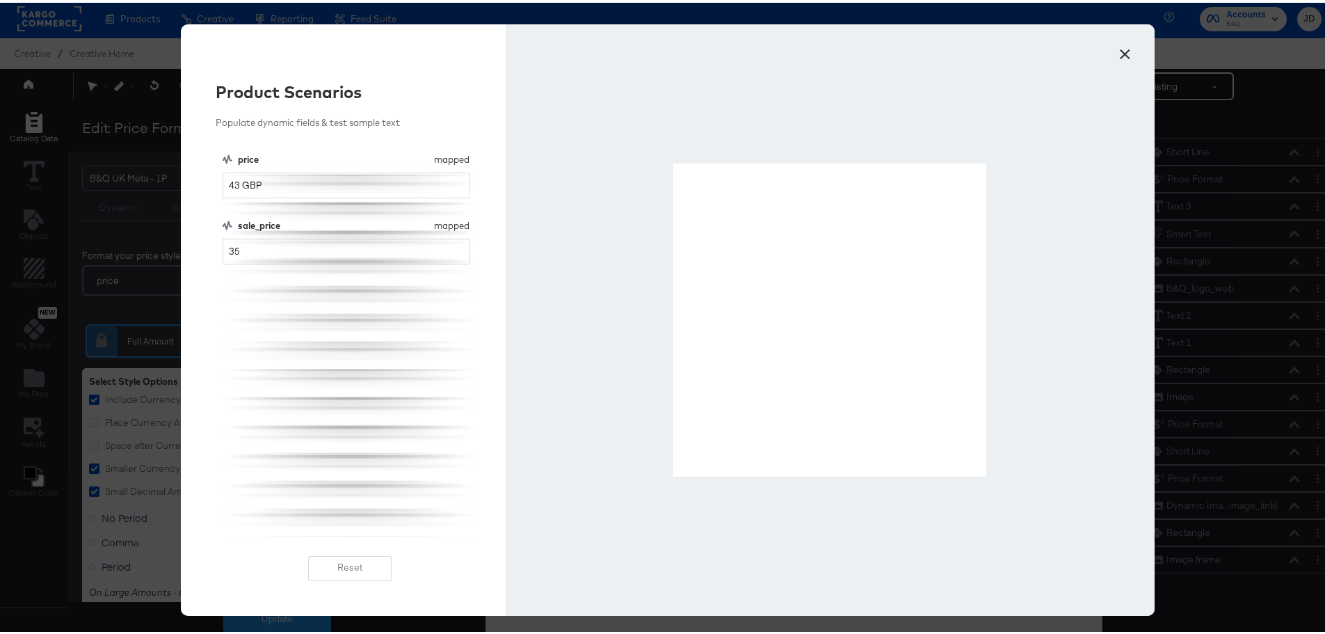
click at [1122, 52] on button "×" at bounding box center [1124, 47] width 25 height 25
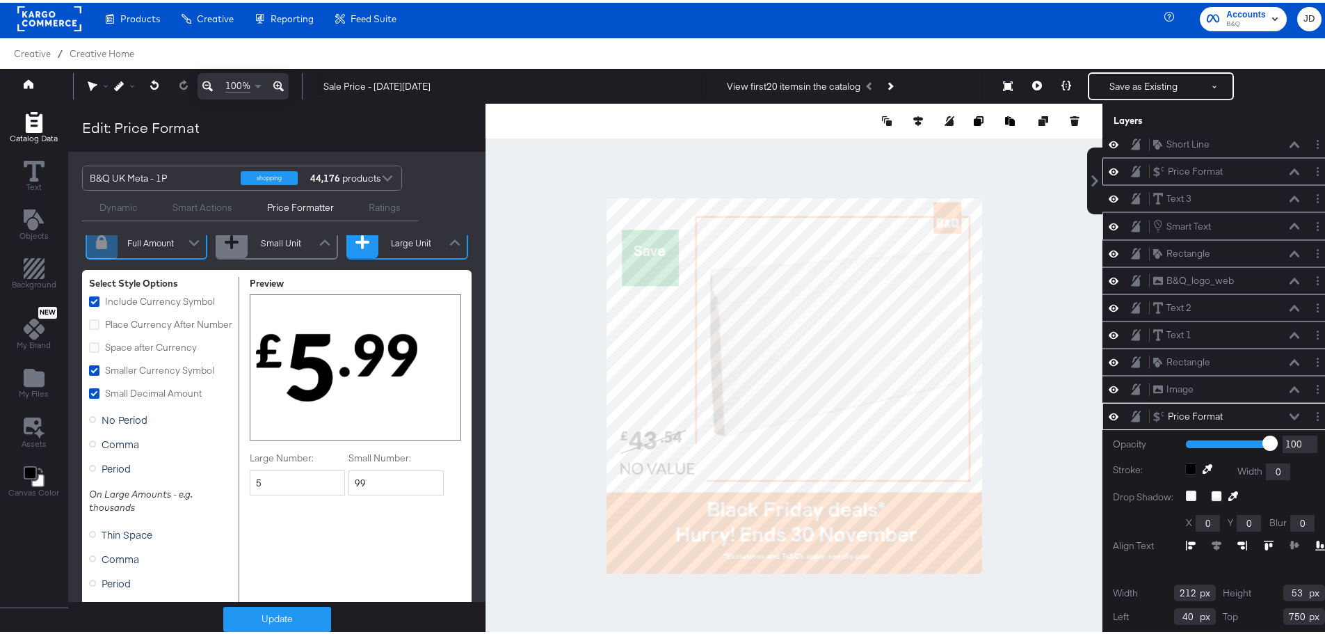
scroll to position [97, 0]
click at [111, 397] on span "Small Decimal Amount" at bounding box center [153, 391] width 97 height 13
click at [0, 0] on input "Small Decimal Amount" at bounding box center [0, 0] width 0 height 0
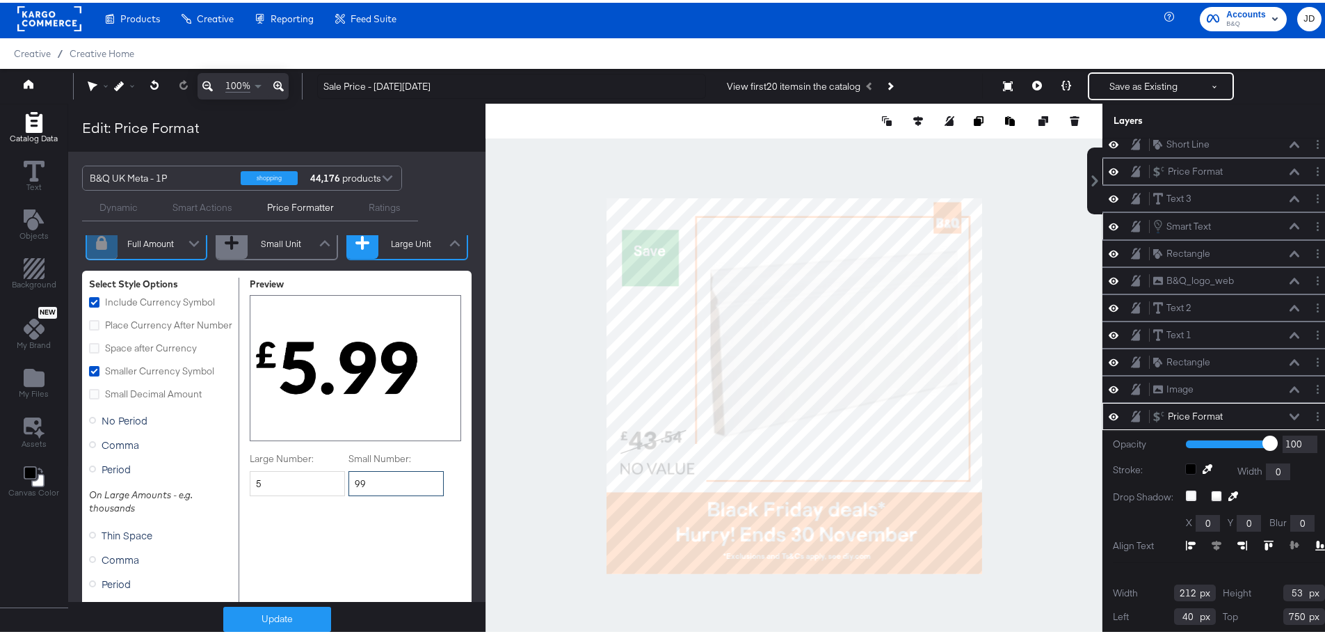
drag, startPoint x: 381, startPoint y: 481, endPoint x: 344, endPoint y: 480, distance: 36.9
click at [349, 480] on input "99" at bounding box center [396, 481] width 95 height 26
type input "00"
click at [376, 531] on div "Preview Large Number: 5 Small Number: 00" at bounding box center [362, 509] width 225 height 469
click at [109, 397] on span "Small Decimal Amount" at bounding box center [153, 391] width 97 height 13
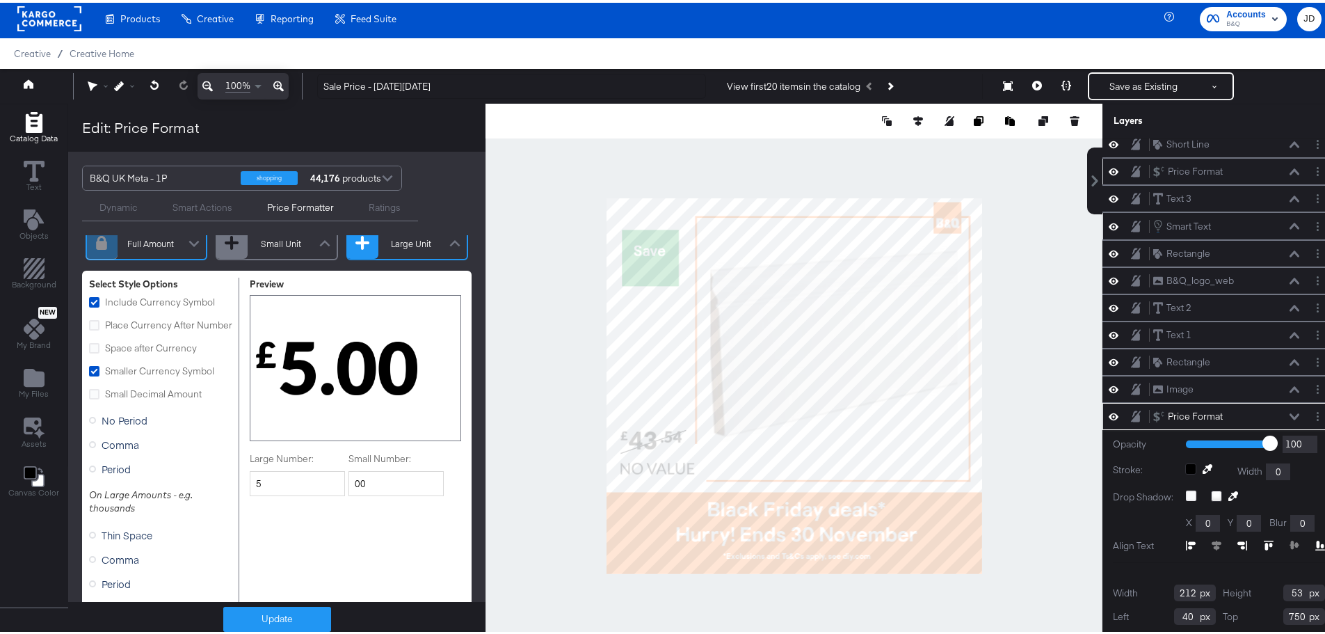
click at [0, 0] on input "Small Decimal Amount" at bounding box center [0, 0] width 0 height 0
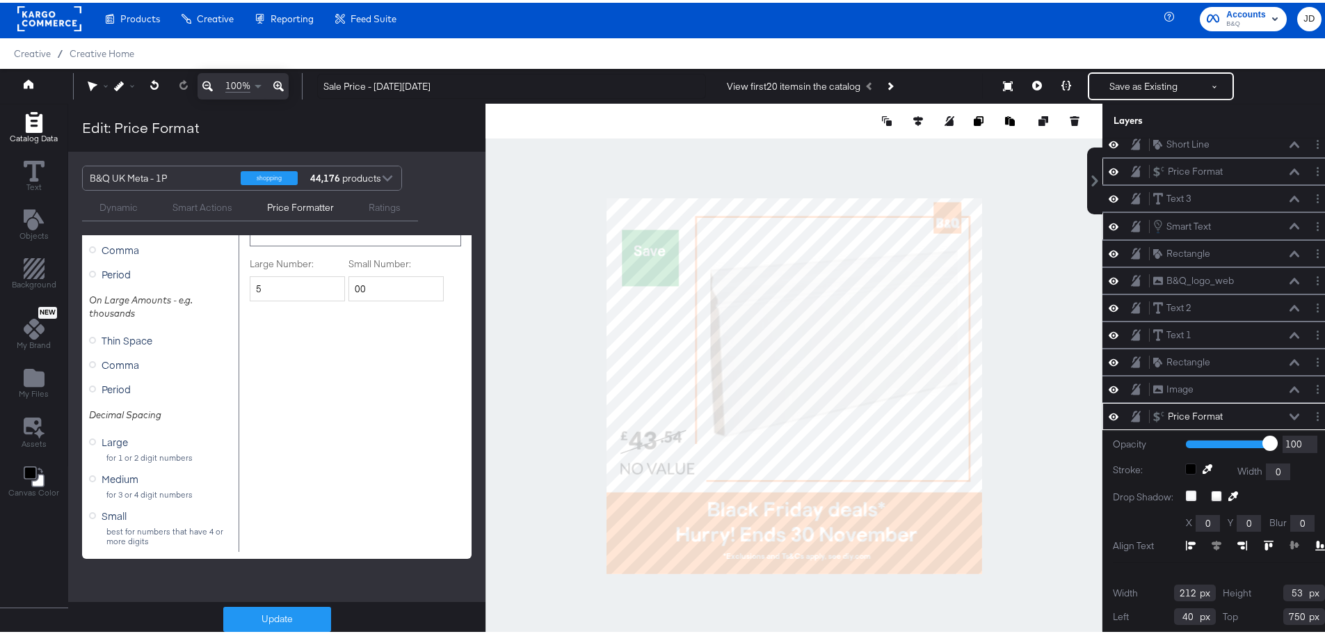
scroll to position [306, 0]
click at [112, 369] on label "Comma" at bounding box center [117, 361] width 56 height 21
click at [0, 0] on input "Comma" at bounding box center [0, 0] width 0 height 0
click at [114, 362] on span "Comma" at bounding box center [121, 362] width 38 height 14
click at [0, 0] on input "Comma" at bounding box center [0, 0] width 0 height 0
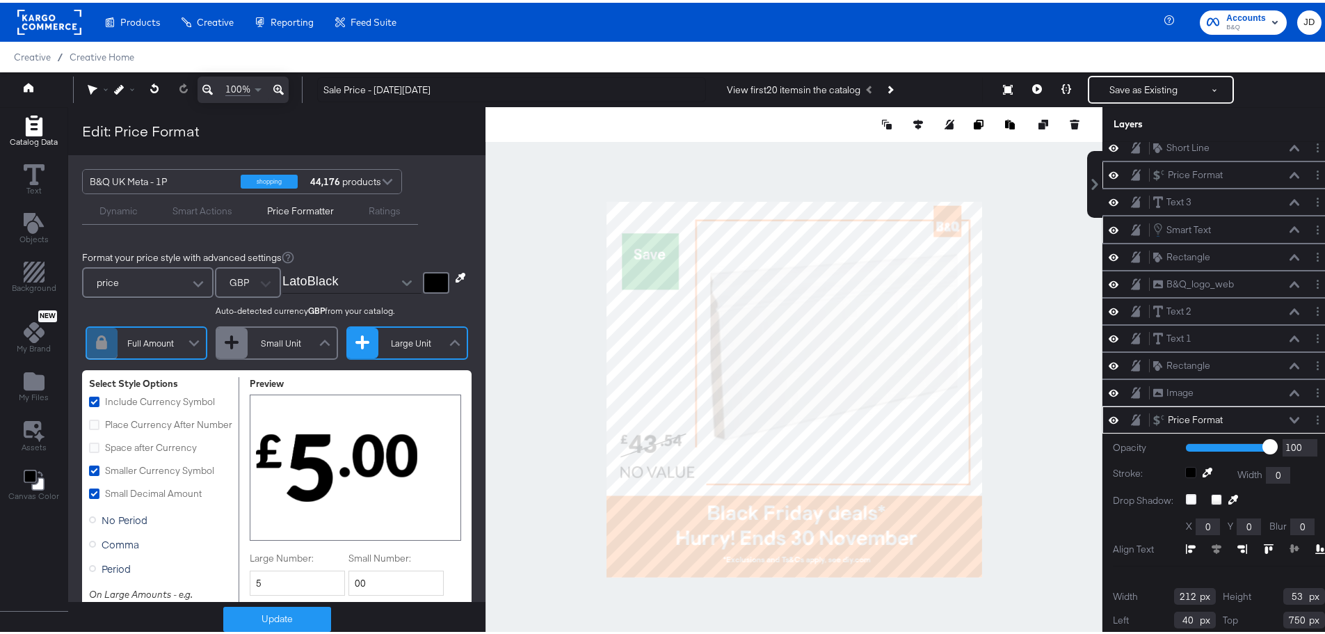
scroll to position [0, 0]
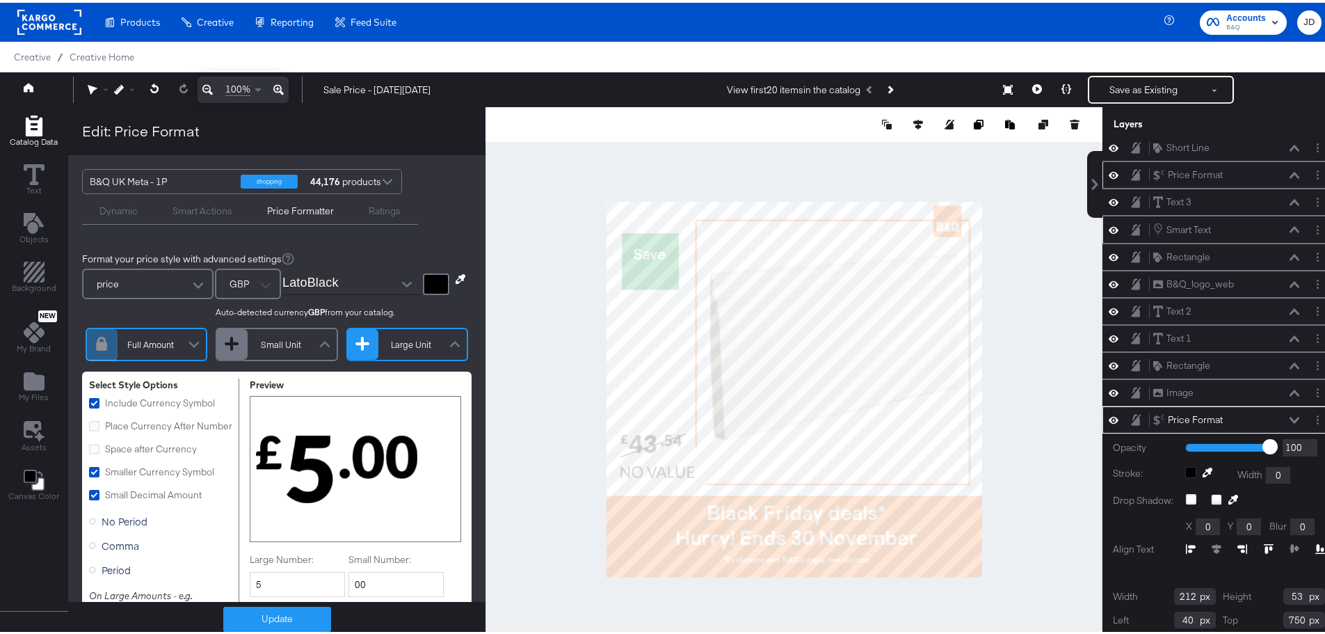
click at [445, 342] on div at bounding box center [455, 343] width 21 height 24
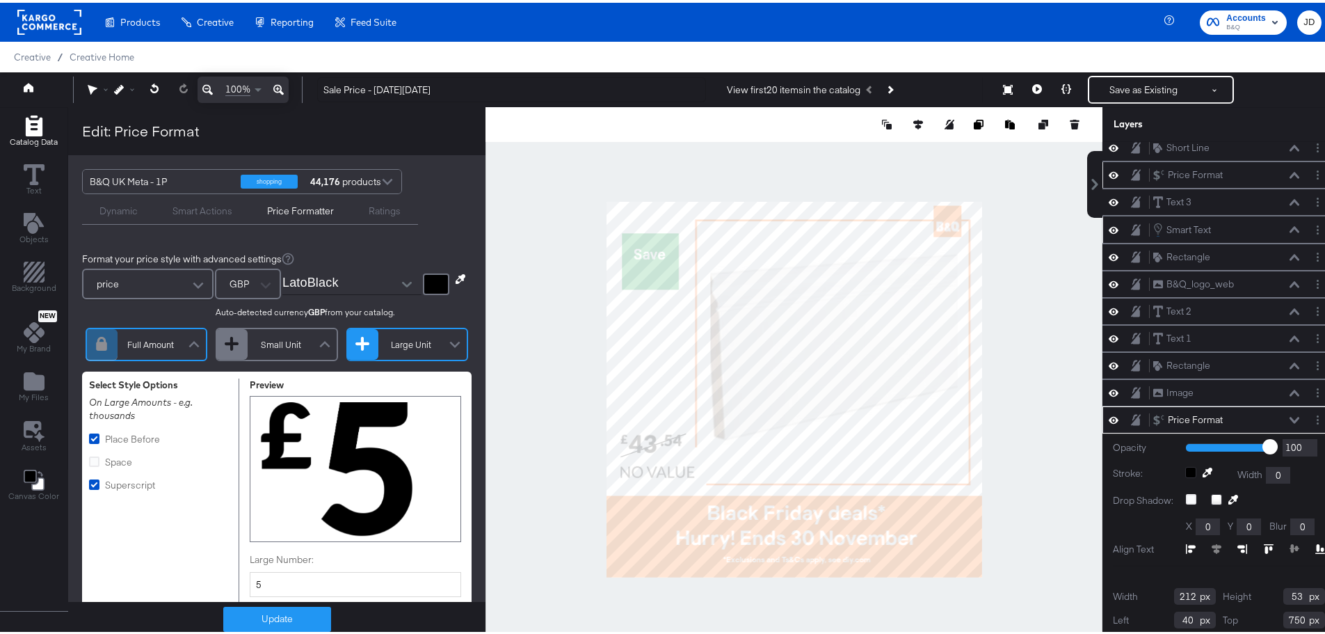
click at [304, 339] on div "Small Unit" at bounding box center [281, 342] width 66 height 12
type input "99"
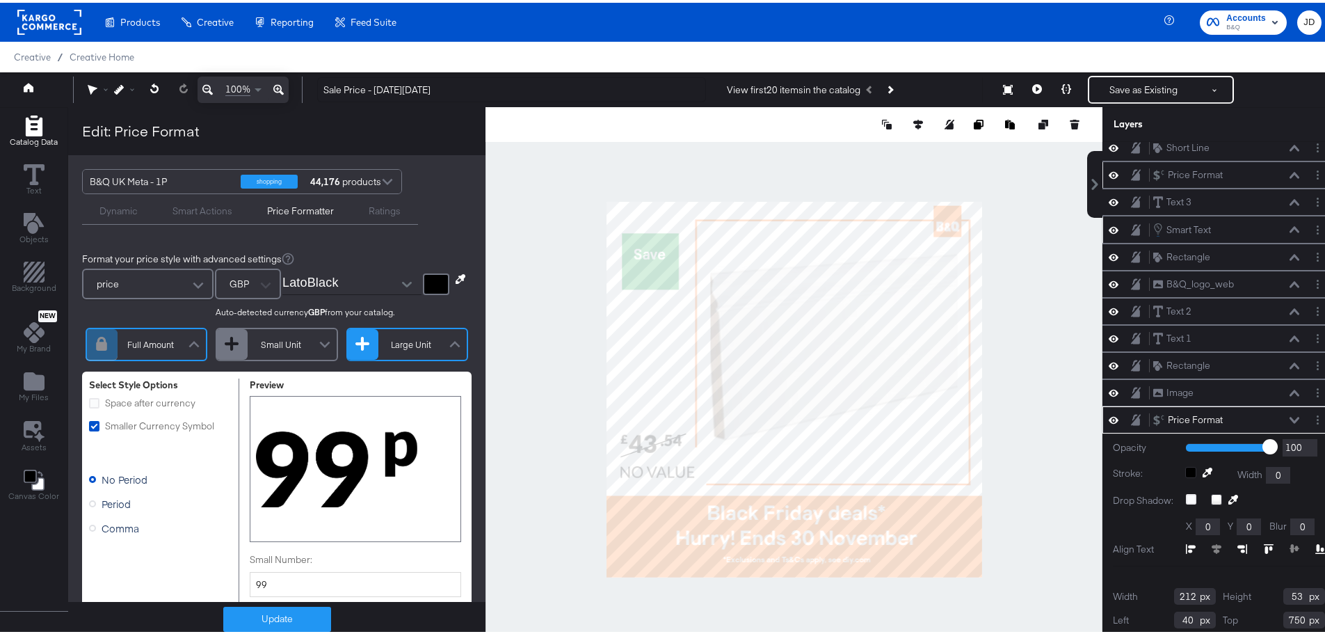
click at [166, 338] on div "Full Amount" at bounding box center [151, 342] width 66 height 12
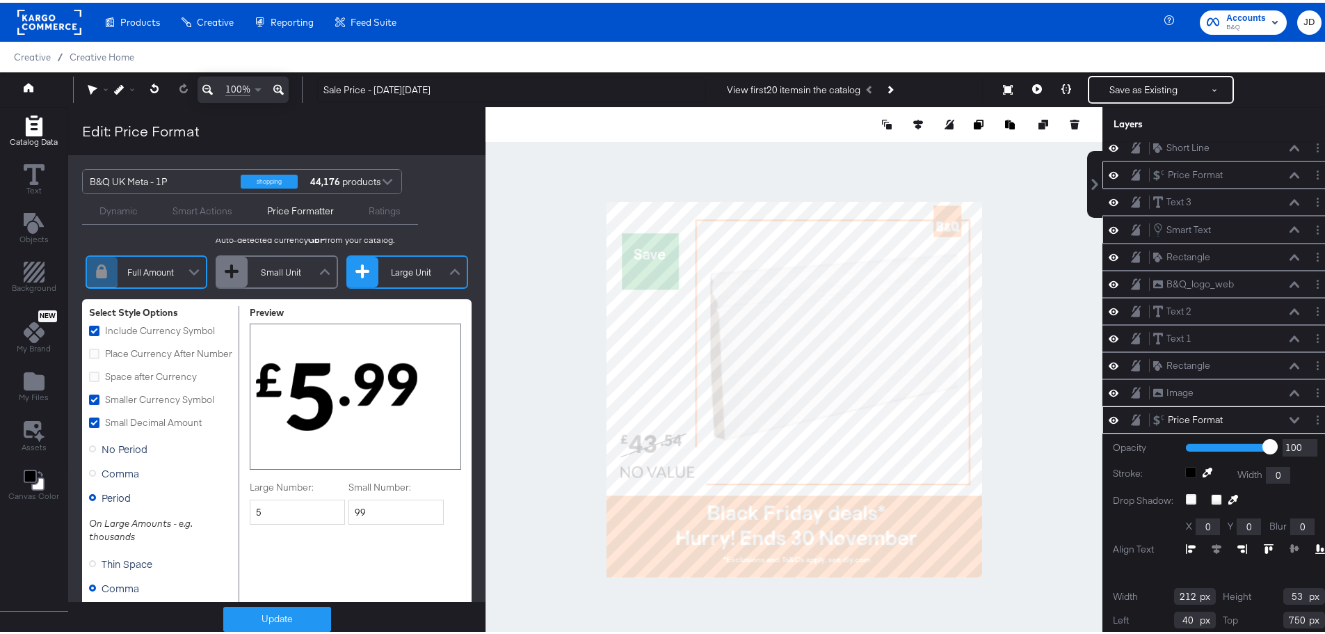
scroll to position [139, 0]
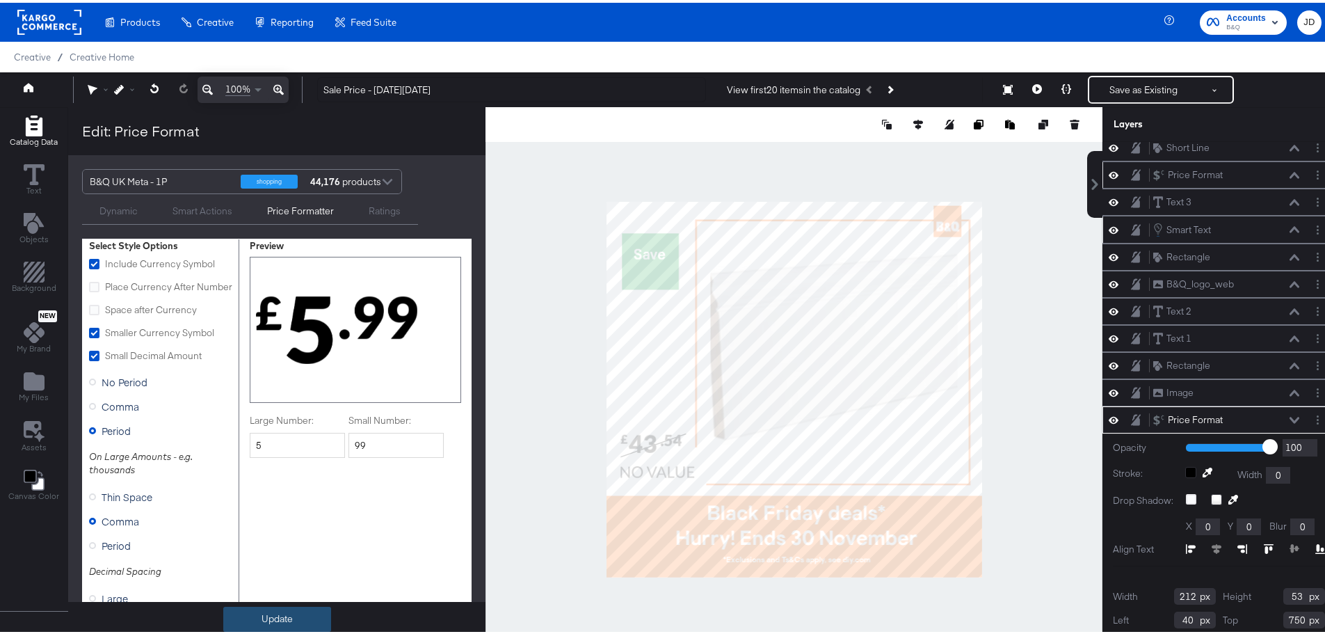
click at [276, 612] on button "Update" at bounding box center [277, 616] width 108 height 25
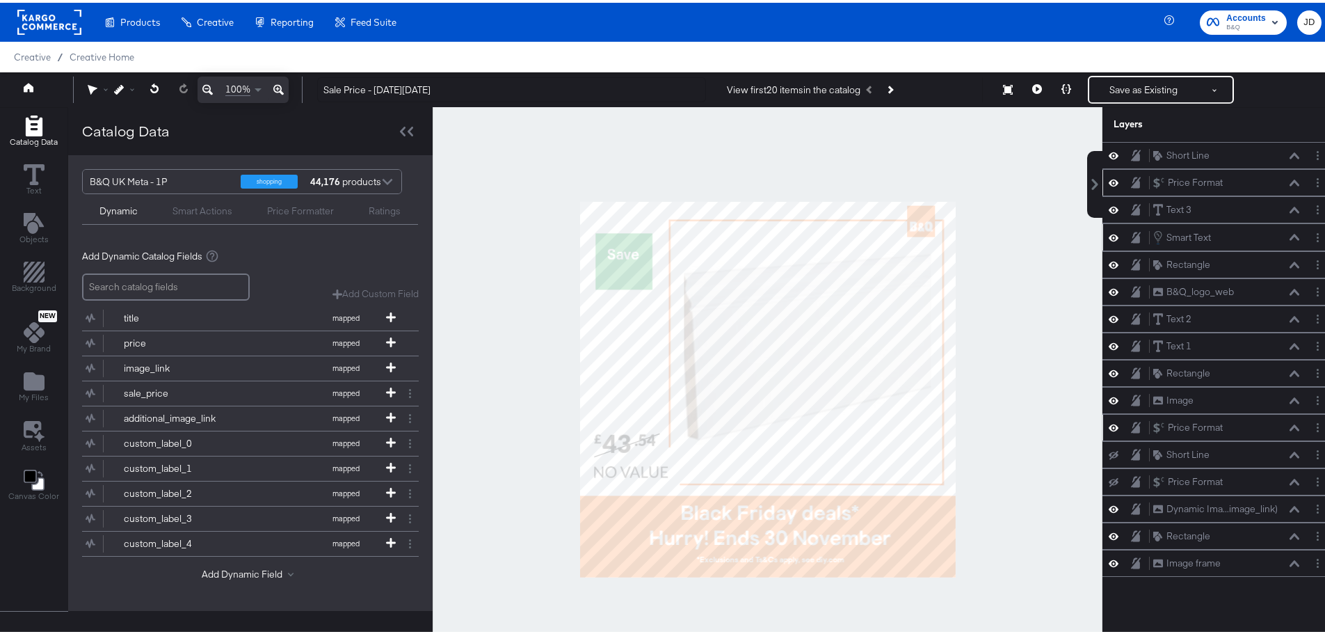
scroll to position [0, 0]
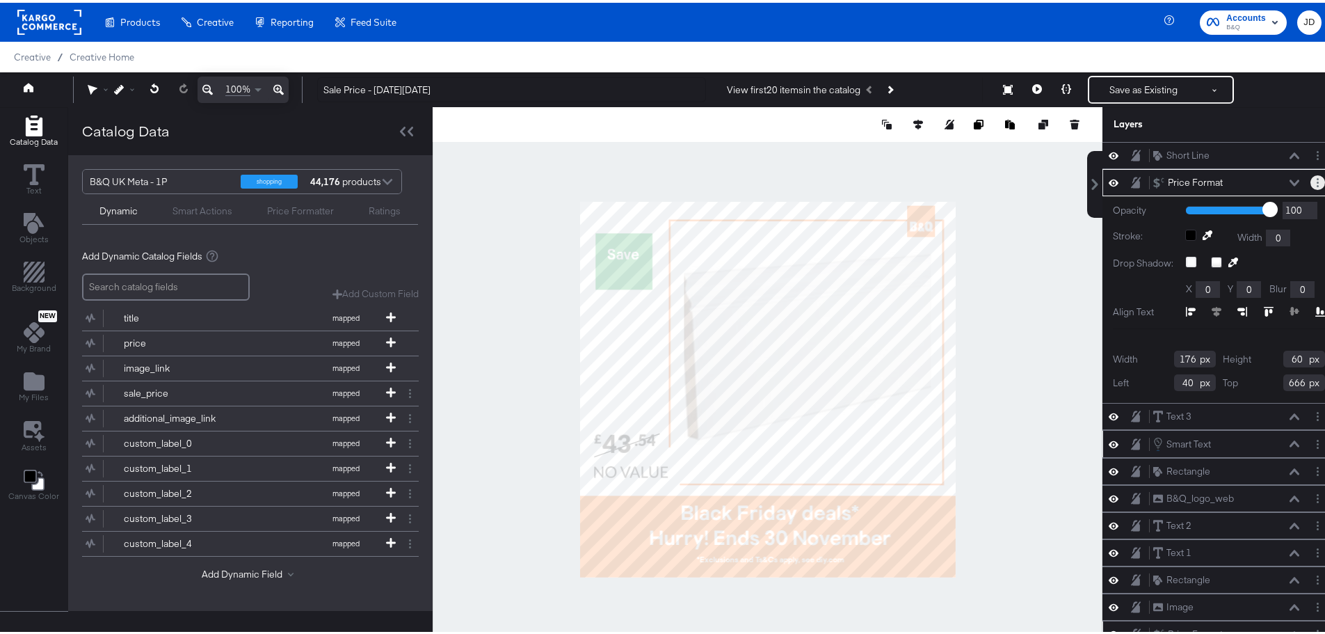
click at [1311, 179] on button "Layer Options" at bounding box center [1318, 180] width 15 height 15
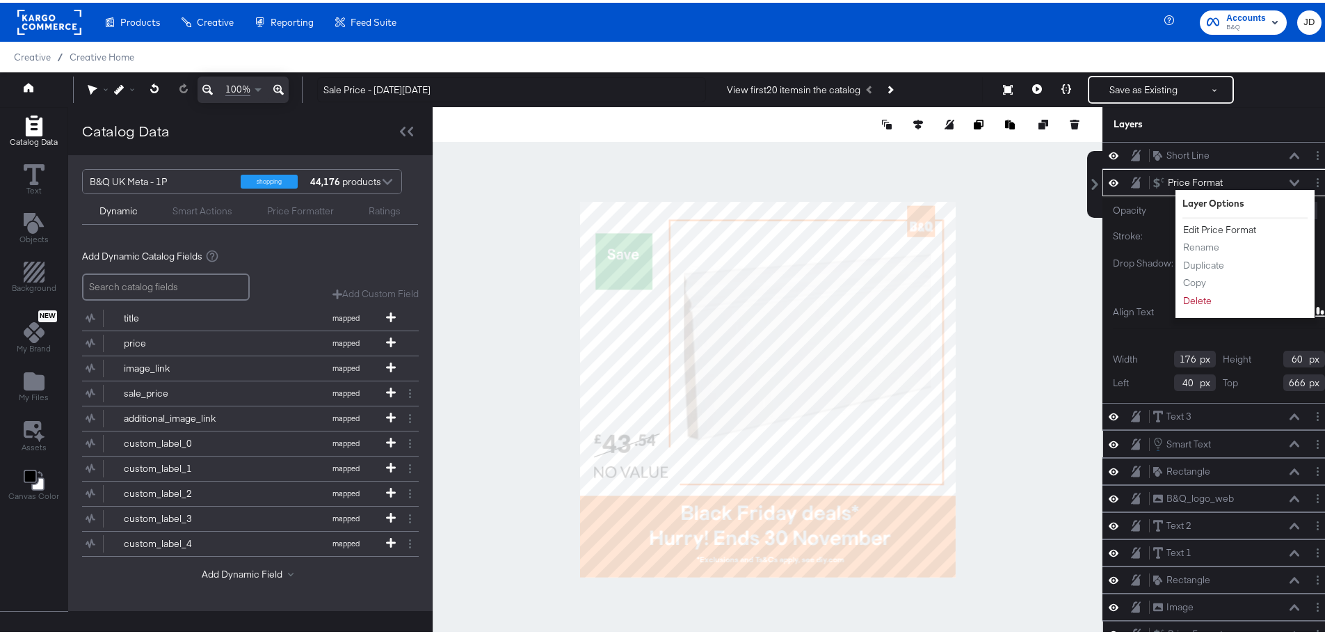
click at [1198, 223] on button "Edit Price Format" at bounding box center [1220, 227] width 74 height 15
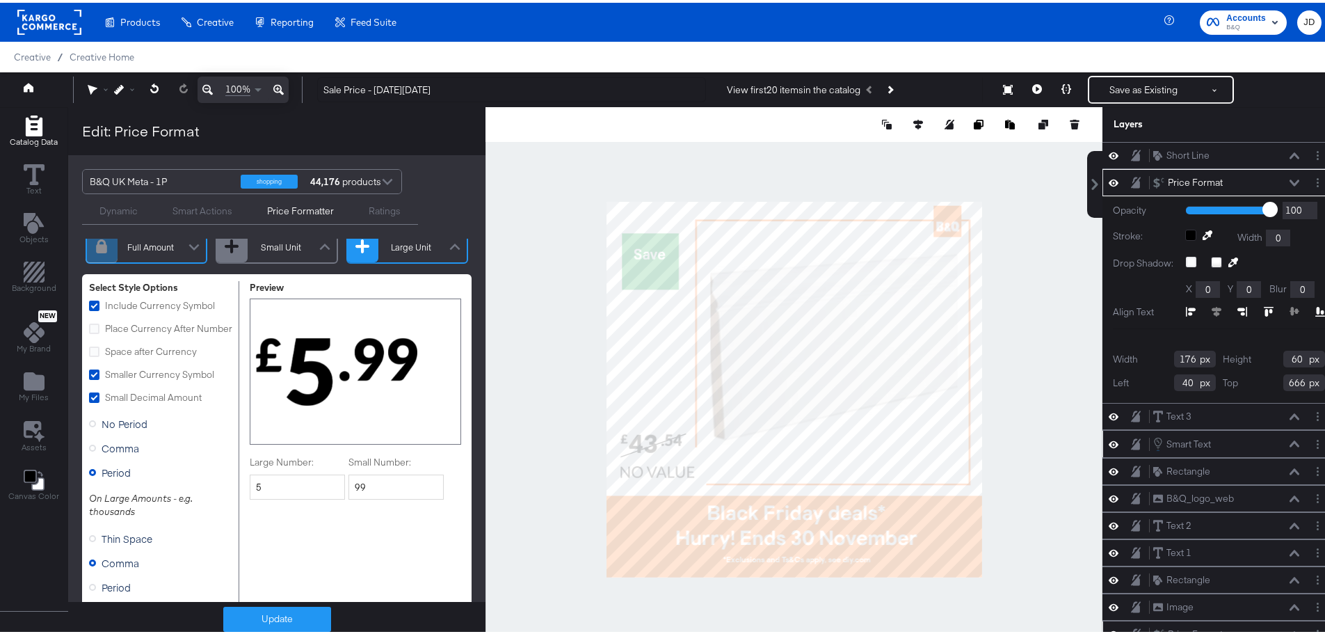
scroll to position [167, 0]
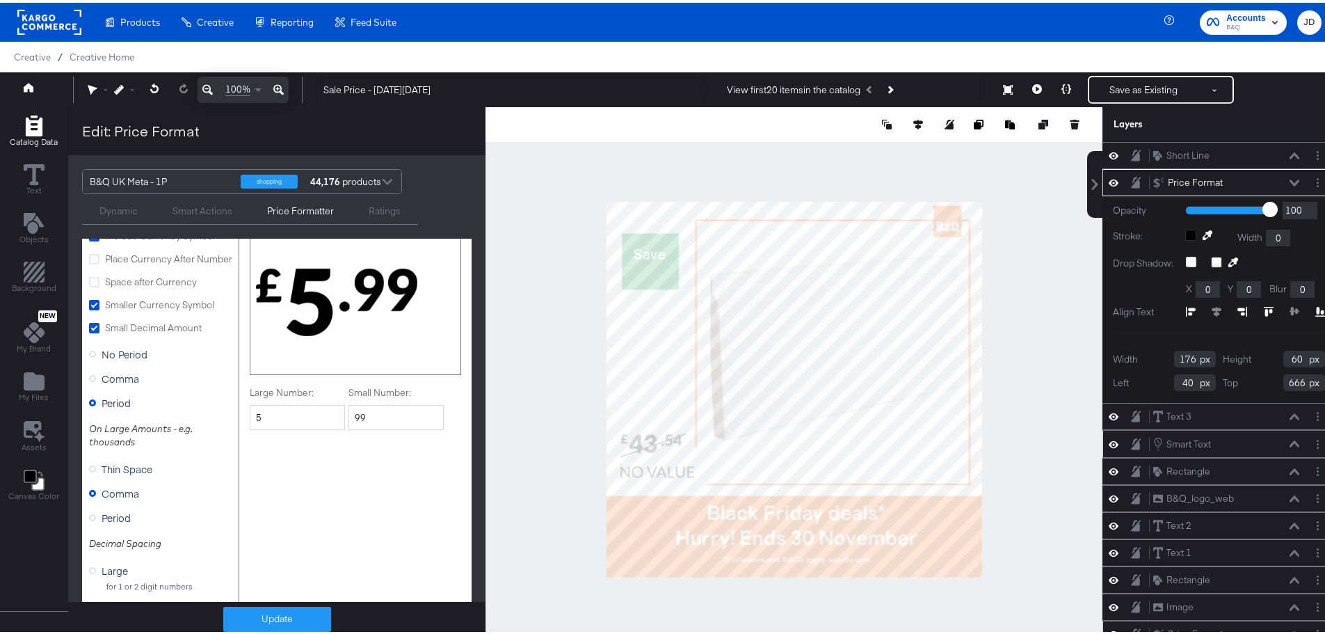
click at [548, 246] on div at bounding box center [794, 386] width 617 height 565
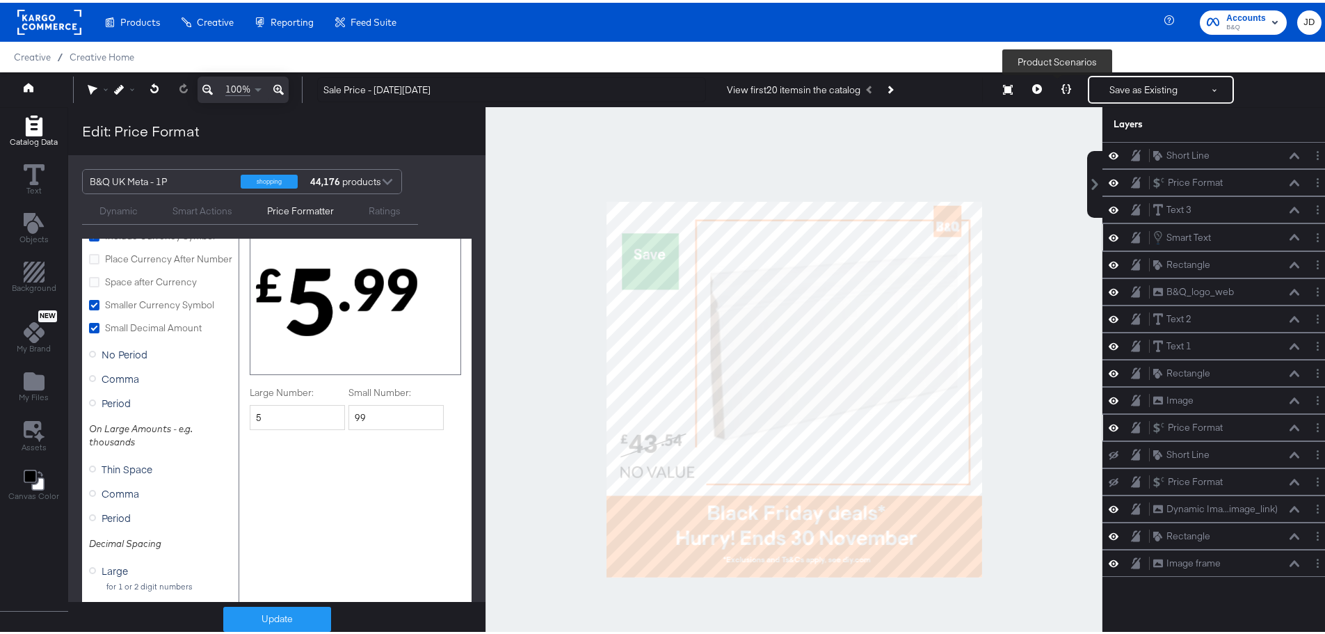
click at [1062, 84] on icon at bounding box center [1067, 86] width 10 height 10
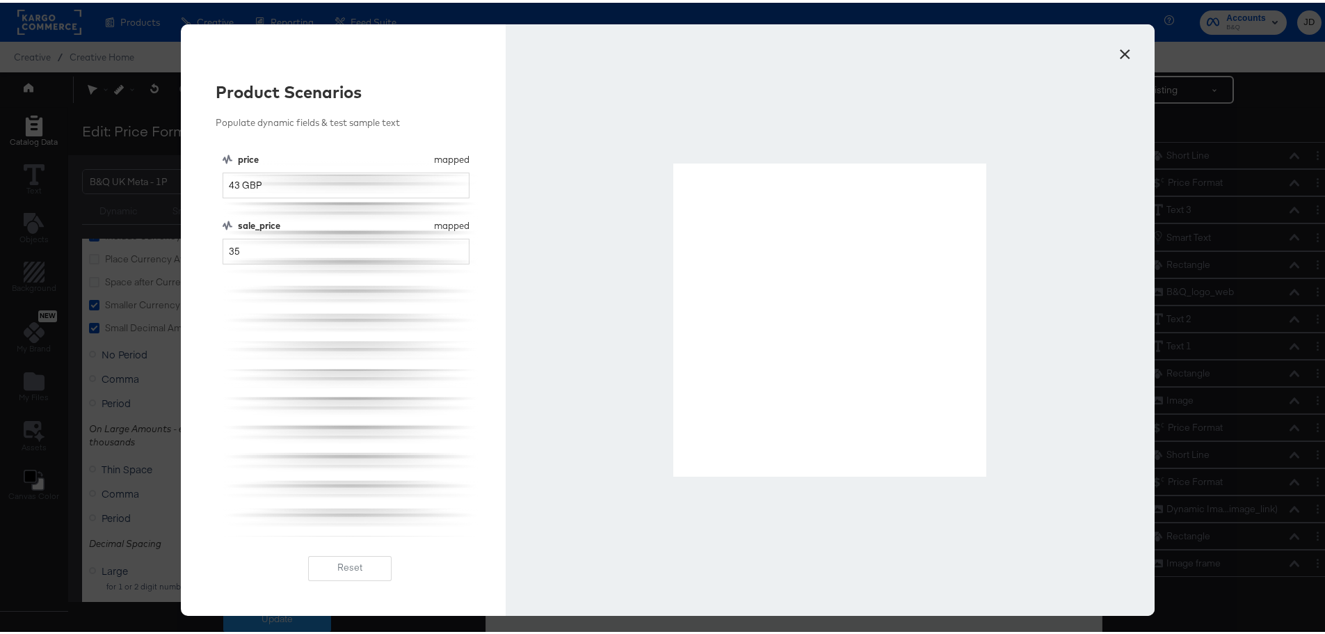
click at [1120, 50] on button "×" at bounding box center [1124, 47] width 25 height 25
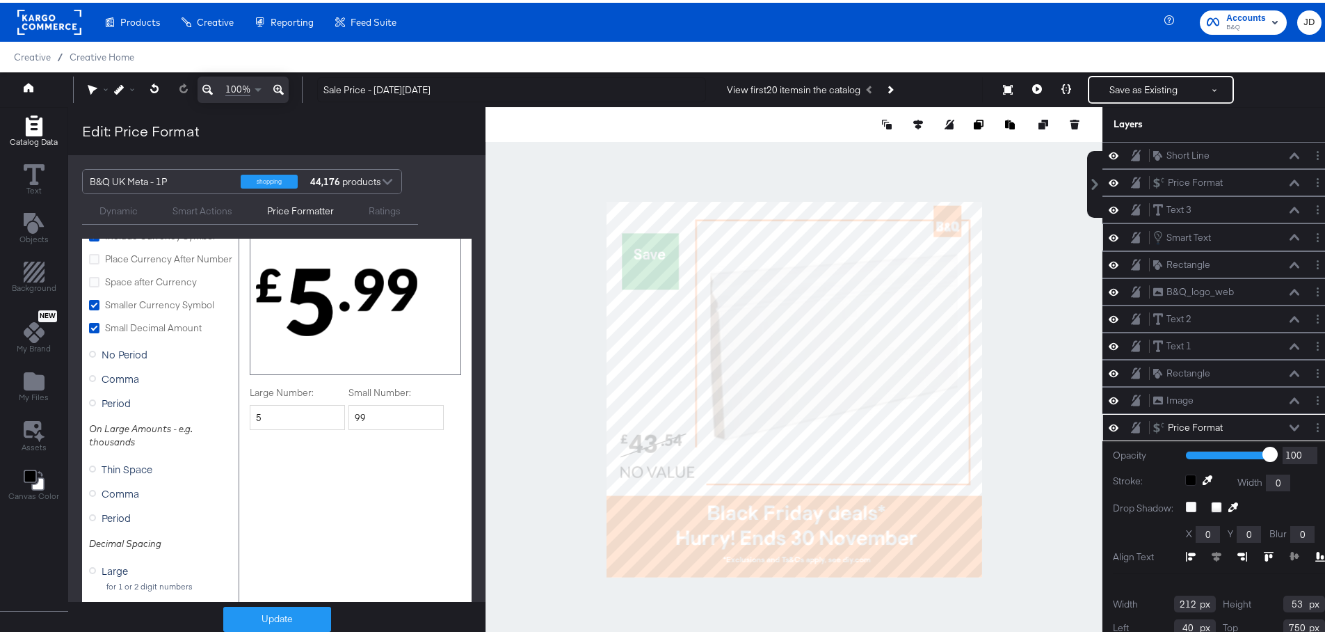
scroll to position [8, 0]
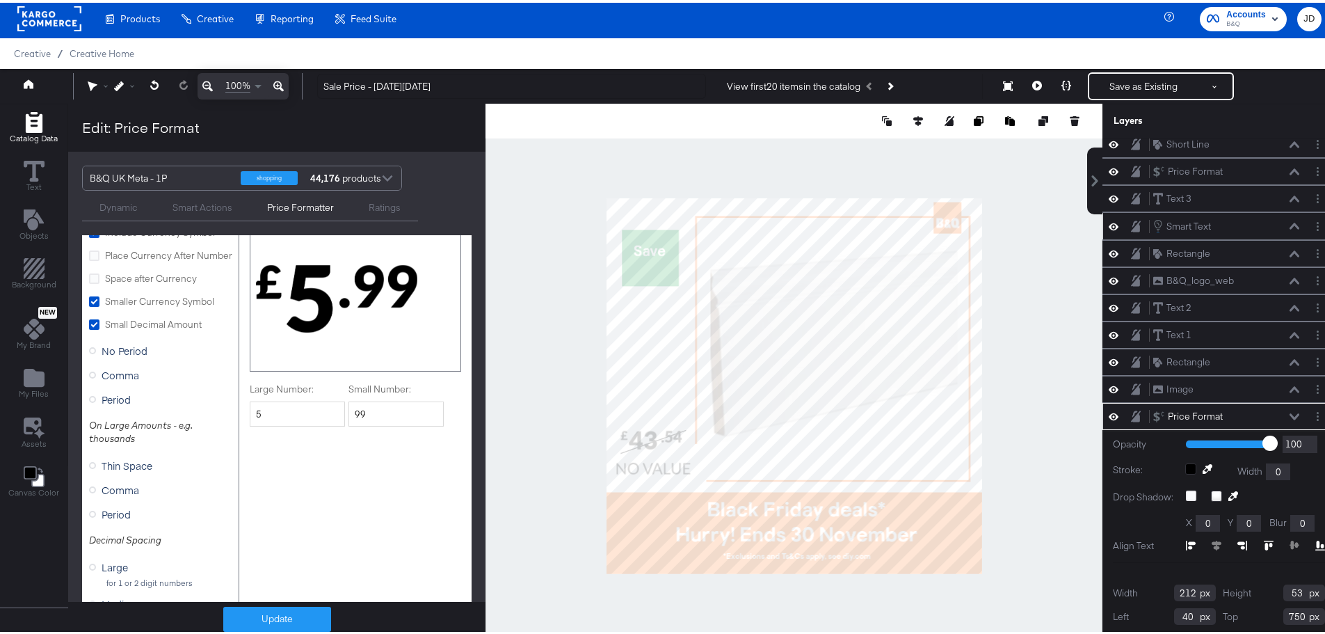
type input "29"
type input "17"
drag, startPoint x: 1176, startPoint y: 614, endPoint x: 1167, endPoint y: 614, distance: 9.0
click at [1174, 614] on input "17" at bounding box center [1195, 613] width 42 height 17
type input "40"
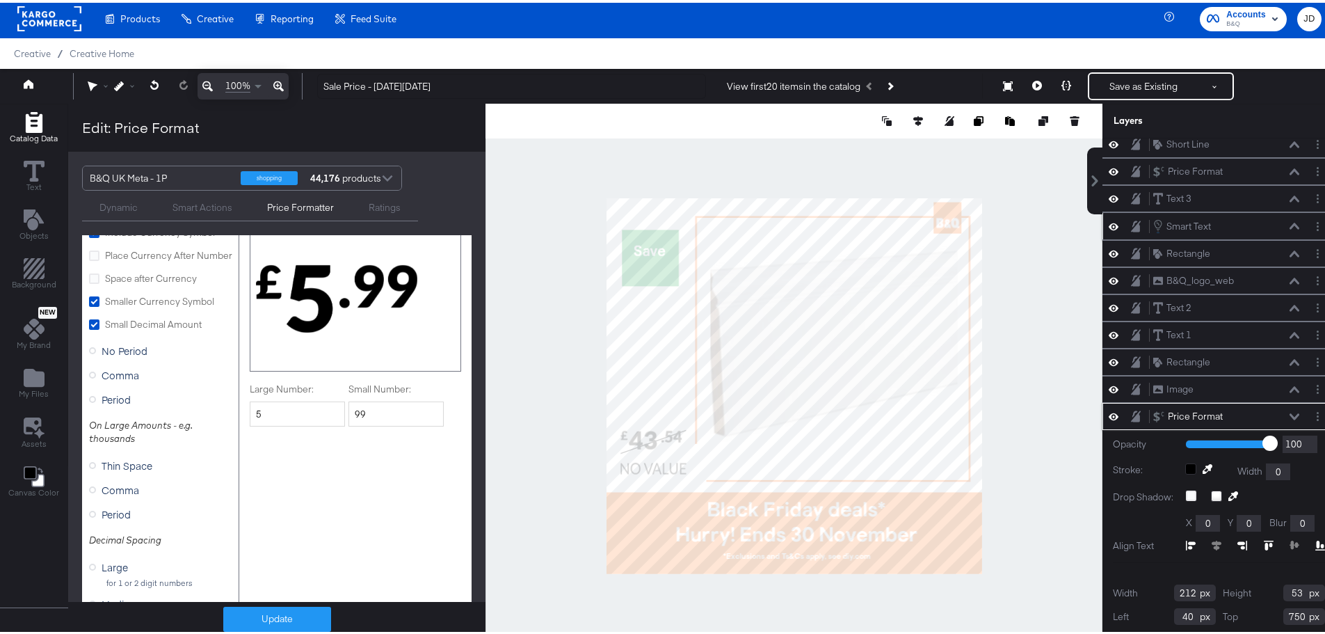
type input "189"
drag, startPoint x: 1170, startPoint y: 592, endPoint x: 1178, endPoint y: 592, distance: 8.3
click at [1178, 592] on input "189" at bounding box center [1195, 590] width 42 height 17
type input "176"
drag, startPoint x: 1272, startPoint y: 594, endPoint x: 1282, endPoint y: 595, distance: 10.5
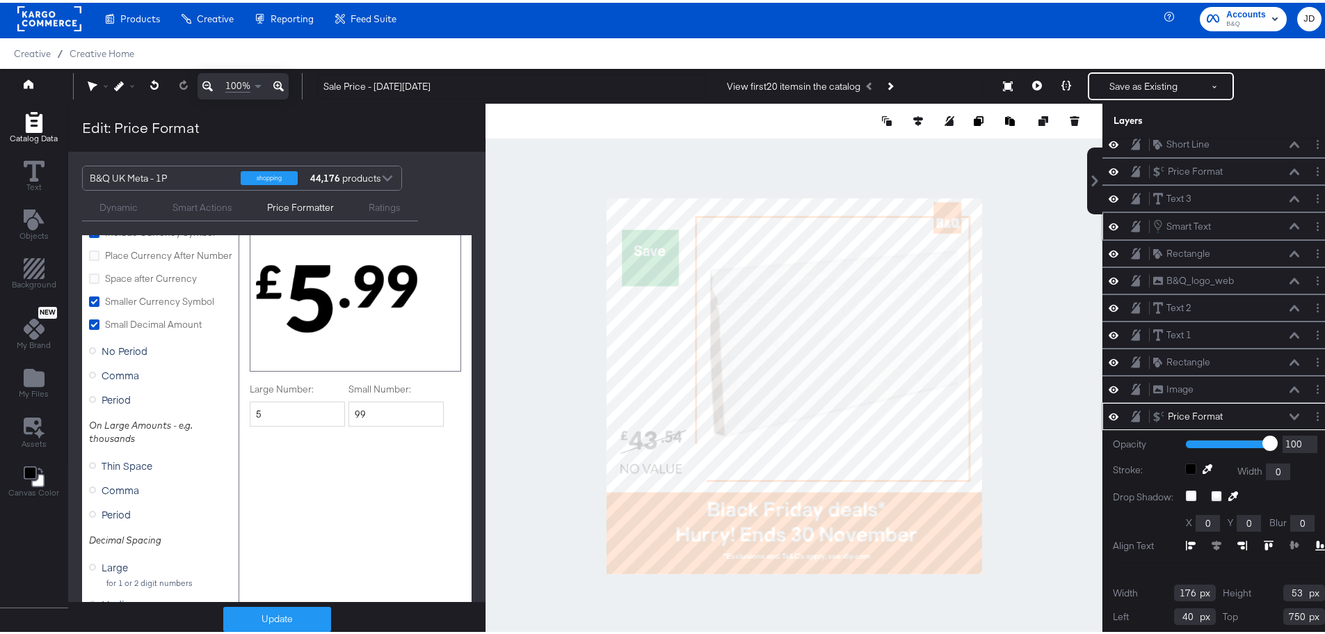
click at [1283, 595] on input "53" at bounding box center [1304, 590] width 42 height 17
type input "60"
click at [1039, 461] on div at bounding box center [794, 383] width 617 height 565
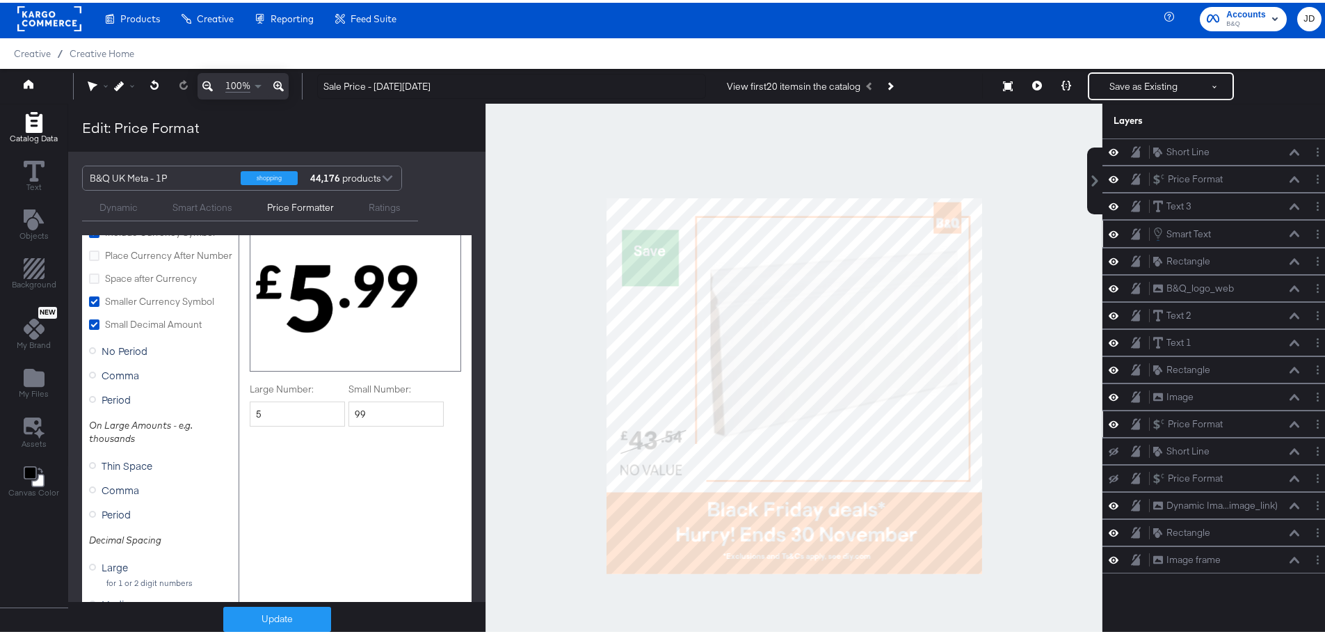
scroll to position [0, 0]
click at [1062, 86] on button at bounding box center [1066, 84] width 29 height 28
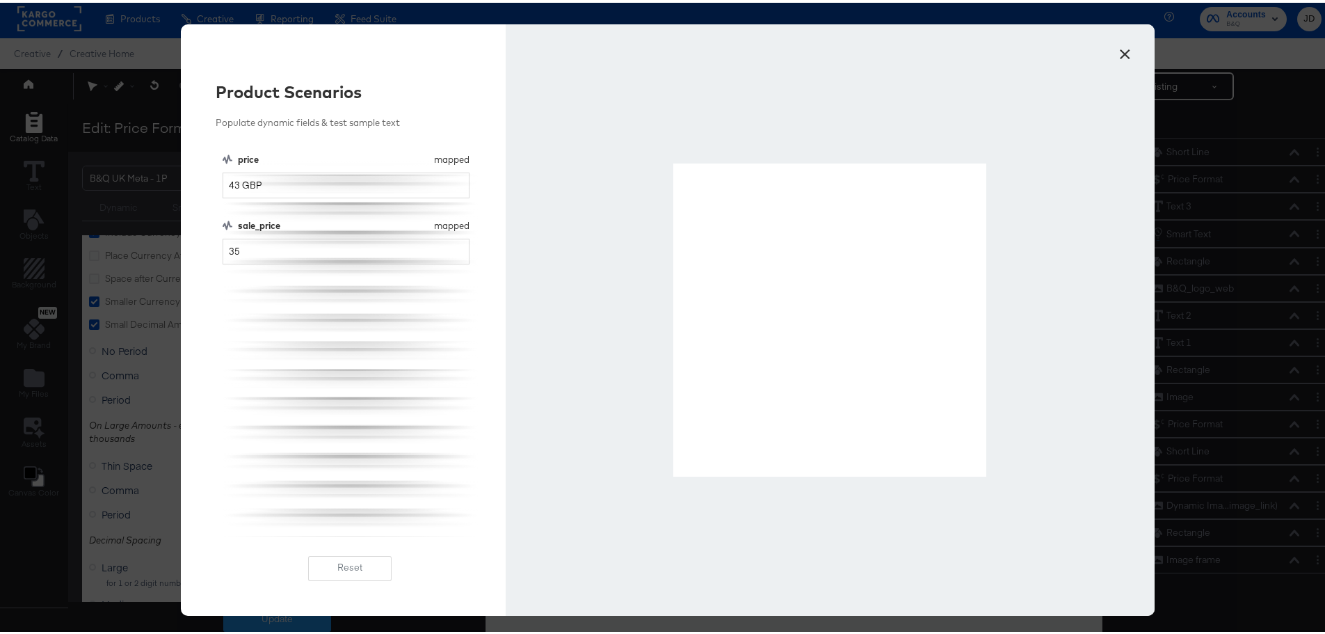
click at [1119, 49] on button "×" at bounding box center [1124, 47] width 25 height 25
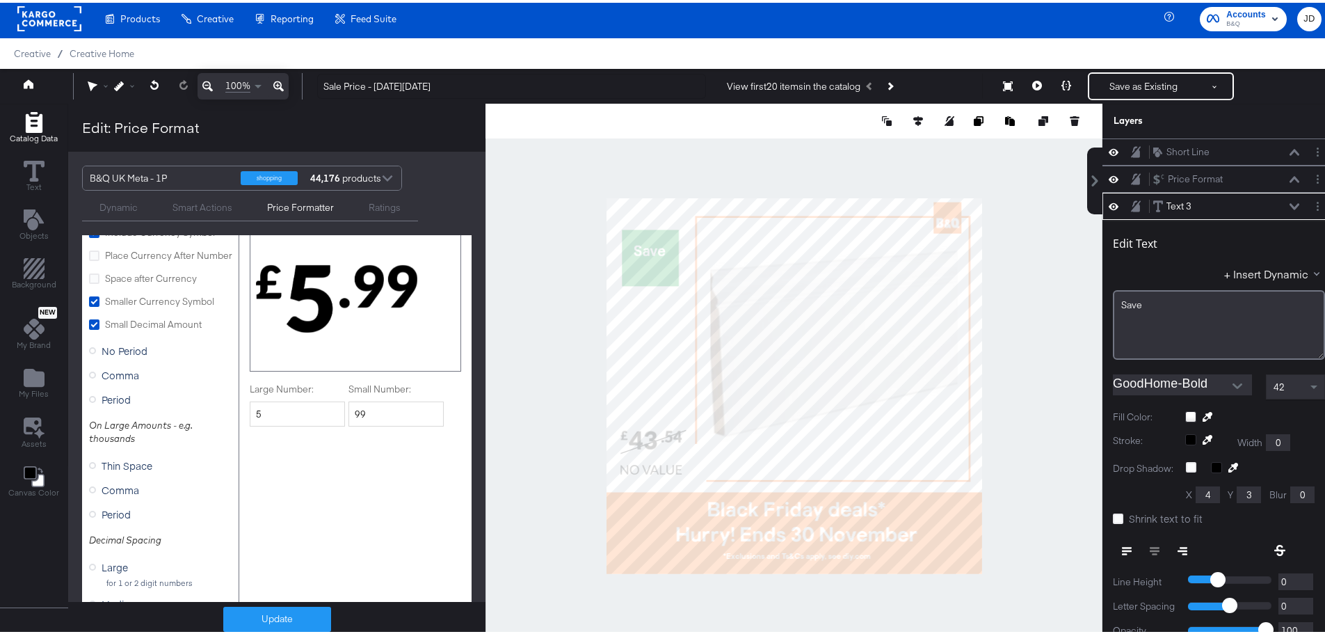
scroll to position [54, 0]
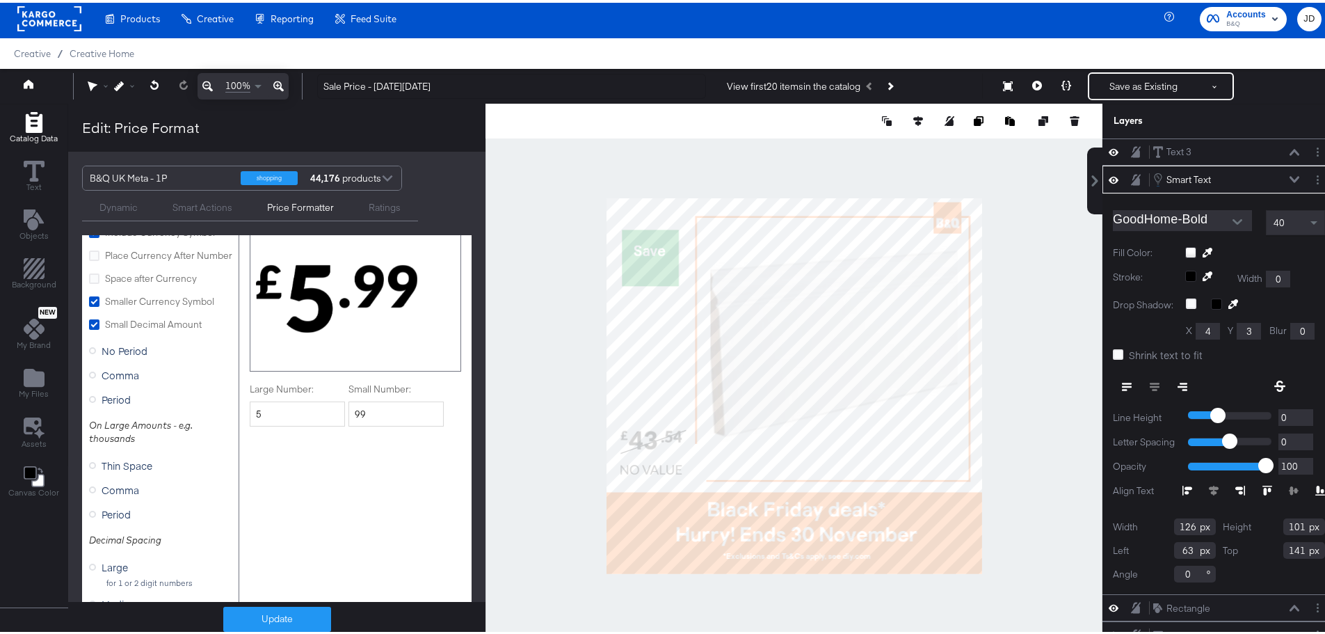
type input "72"
type input "153"
click at [1307, 217] on span at bounding box center [1315, 220] width 17 height 24
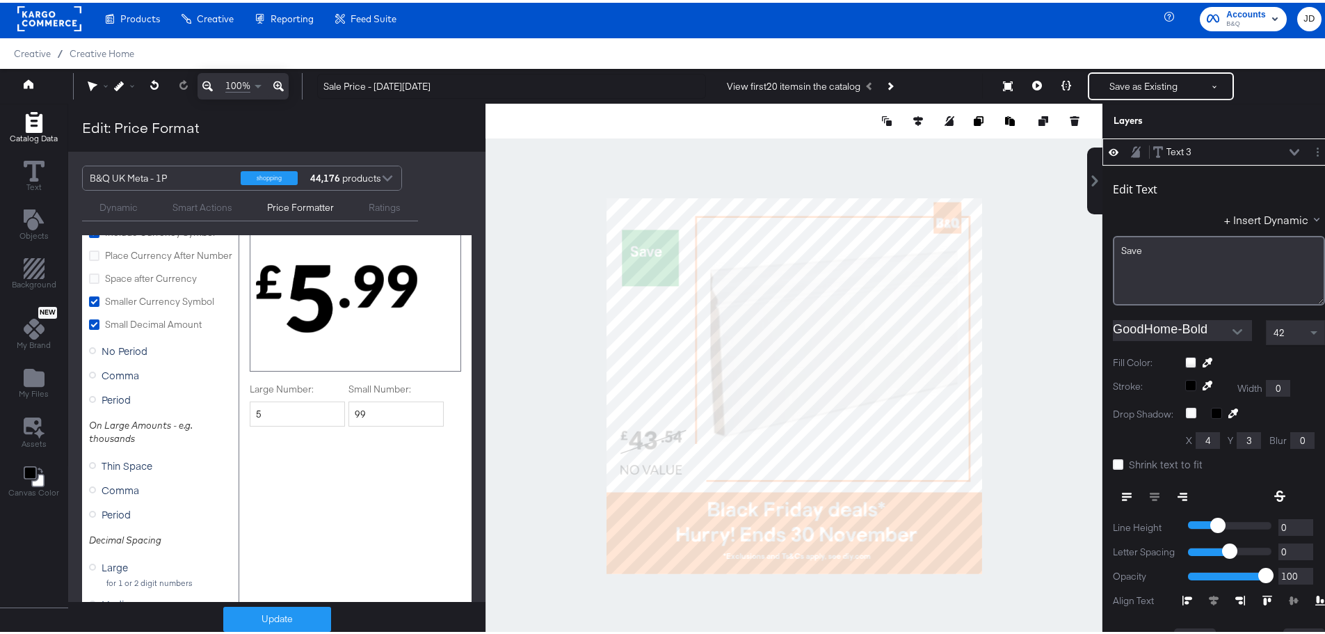
type input "40"
type input "88"
click at [1311, 328] on span at bounding box center [1314, 330] width 7 height 5
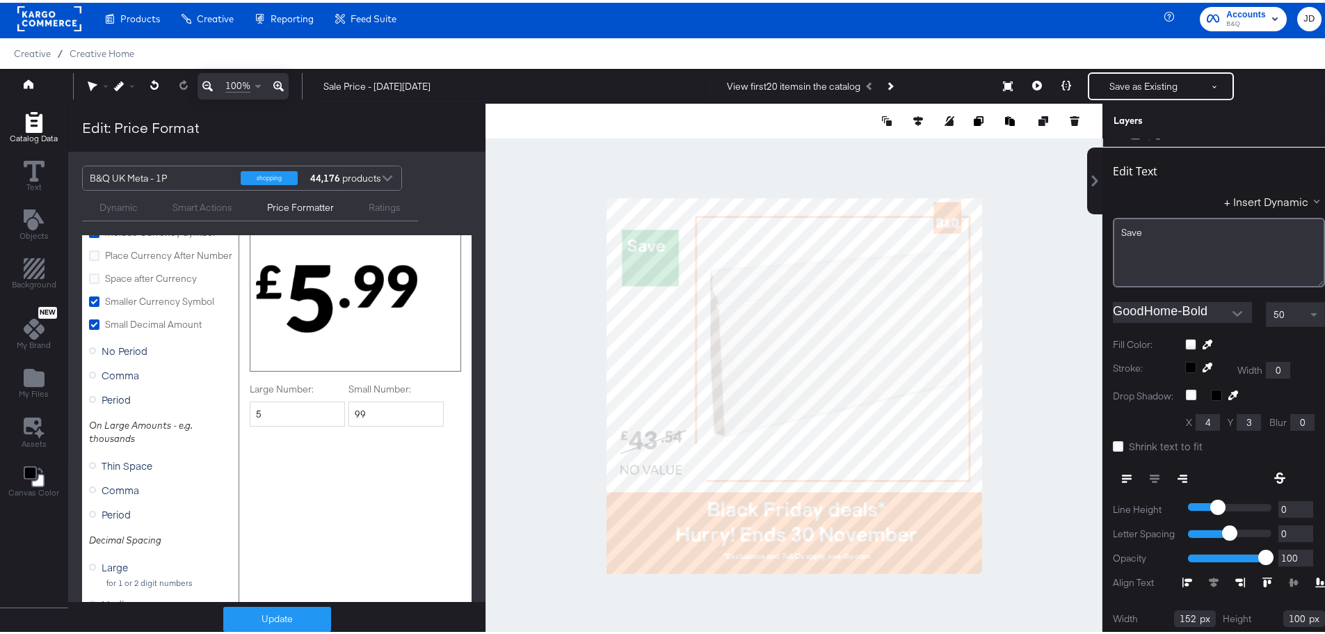
scroll to position [124, 0]
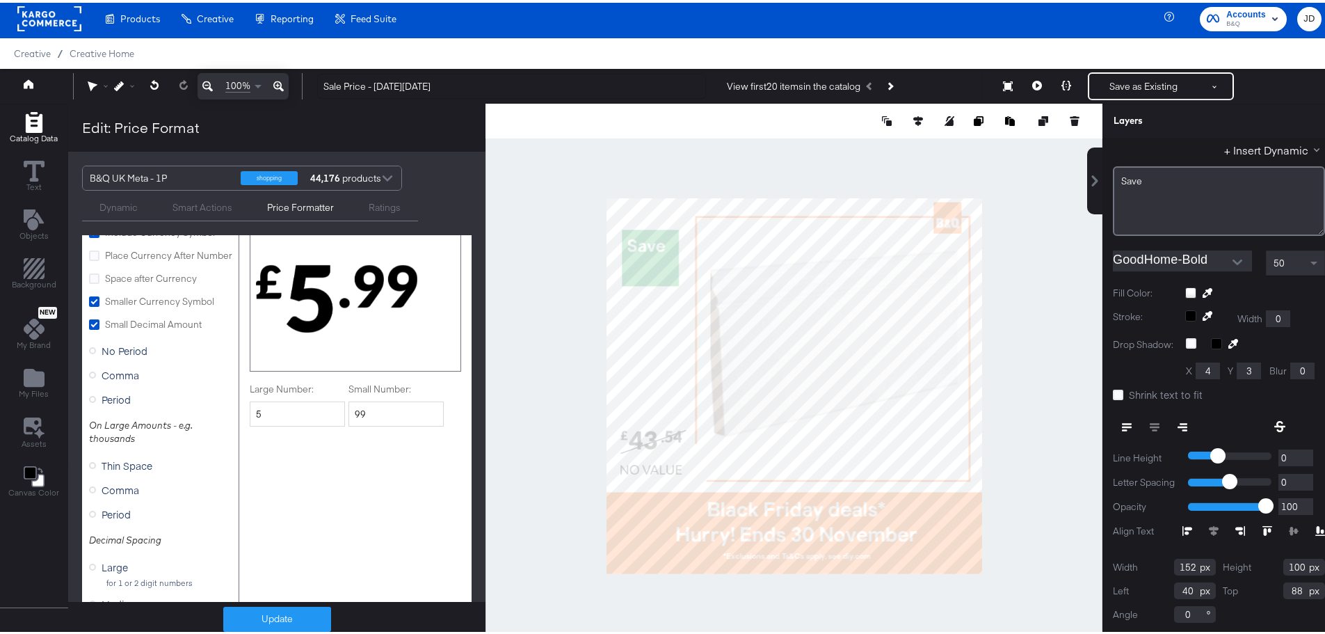
click at [1176, 588] on input "40" at bounding box center [1195, 587] width 42 height 17
type input "45"
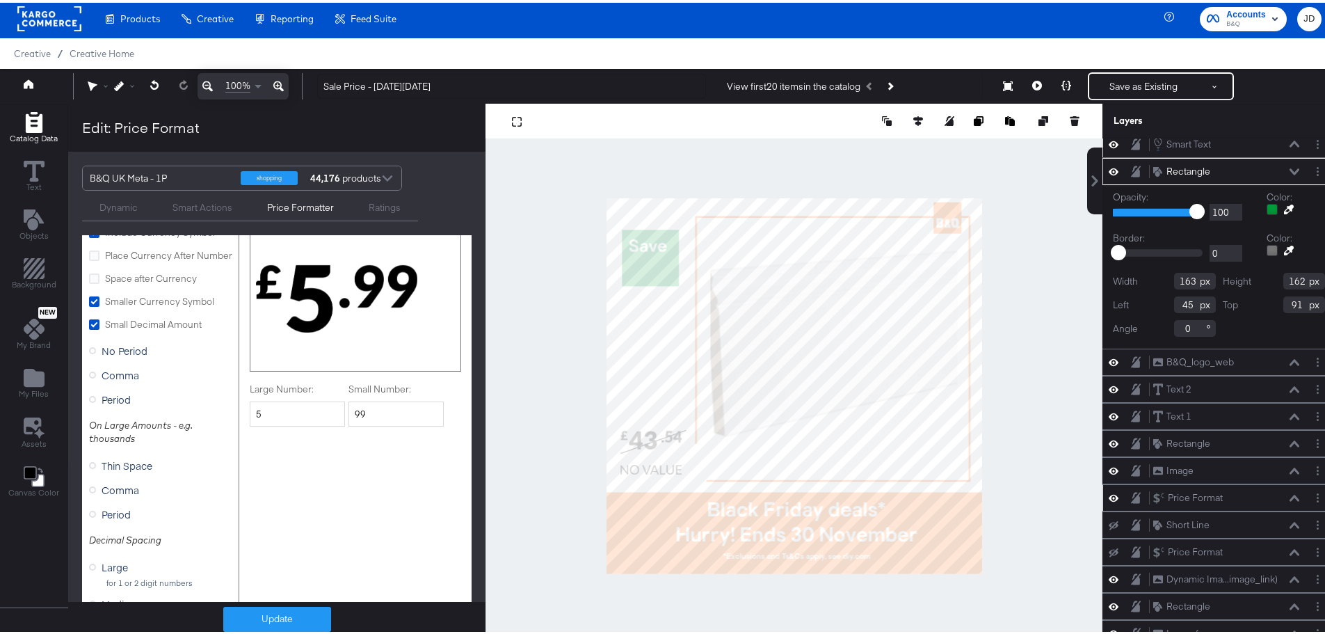
scroll to position [90, 0]
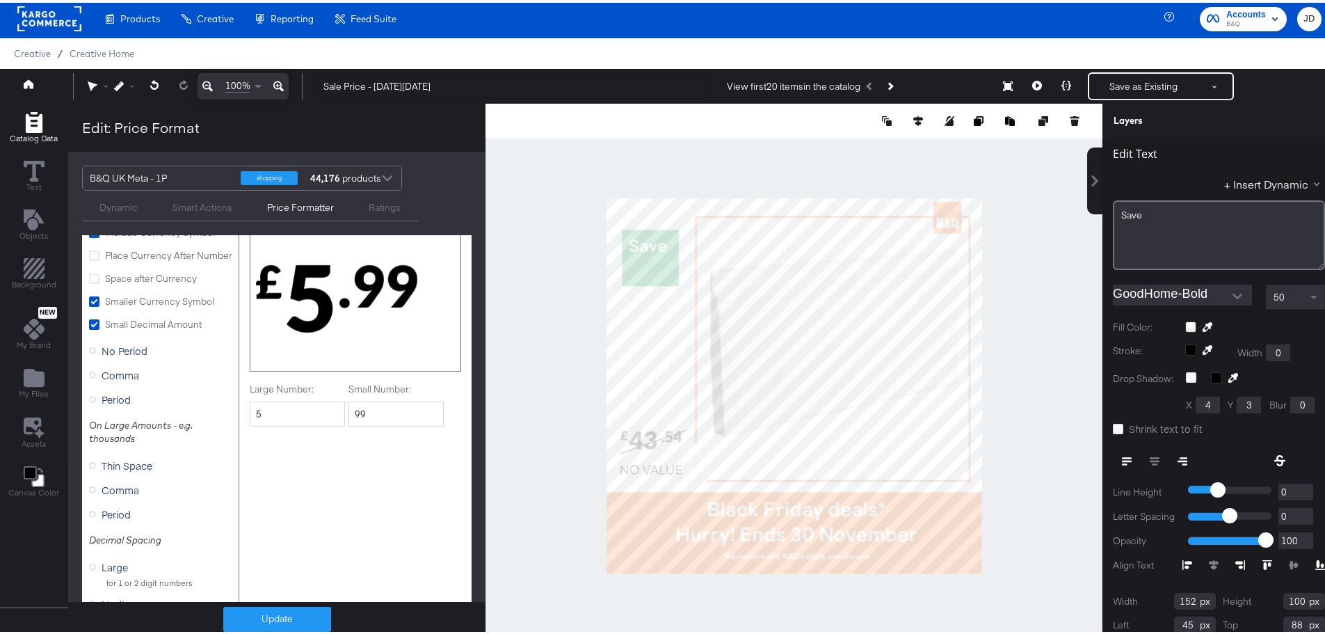
drag, startPoint x: 1170, startPoint y: 598, endPoint x: 1178, endPoint y: 600, distance: 8.8
click at [1178, 600] on input "152" at bounding box center [1195, 598] width 42 height 17
type input "163"
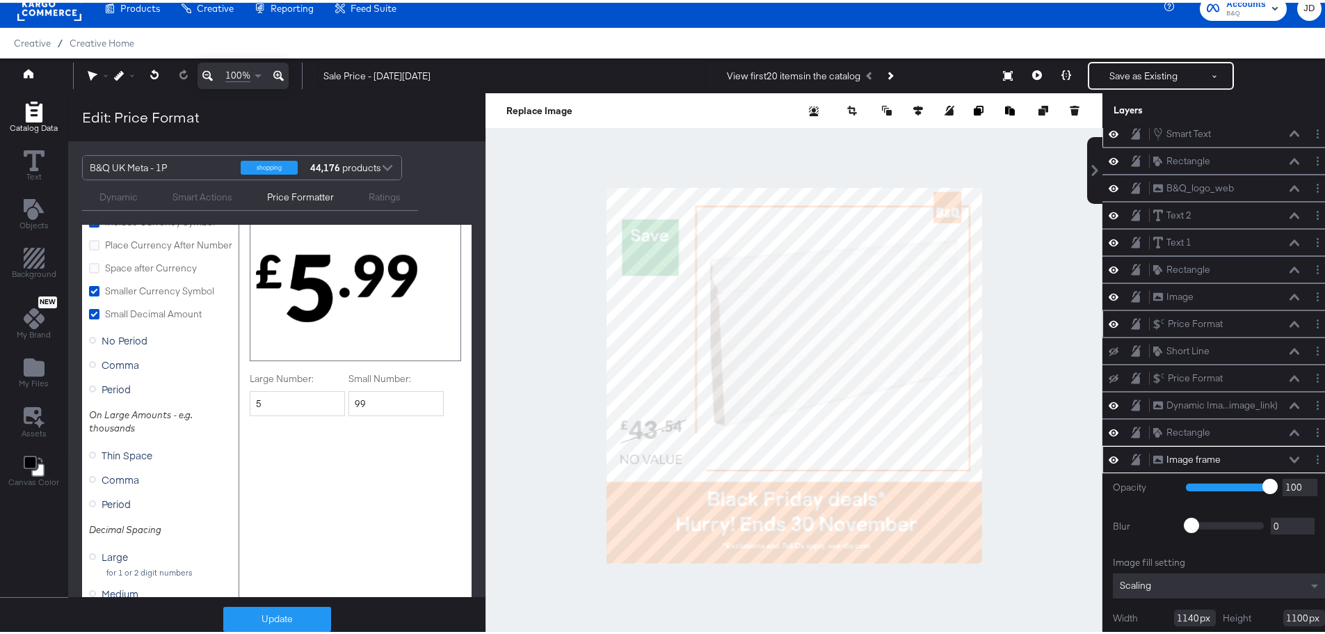
scroll to position [138, 0]
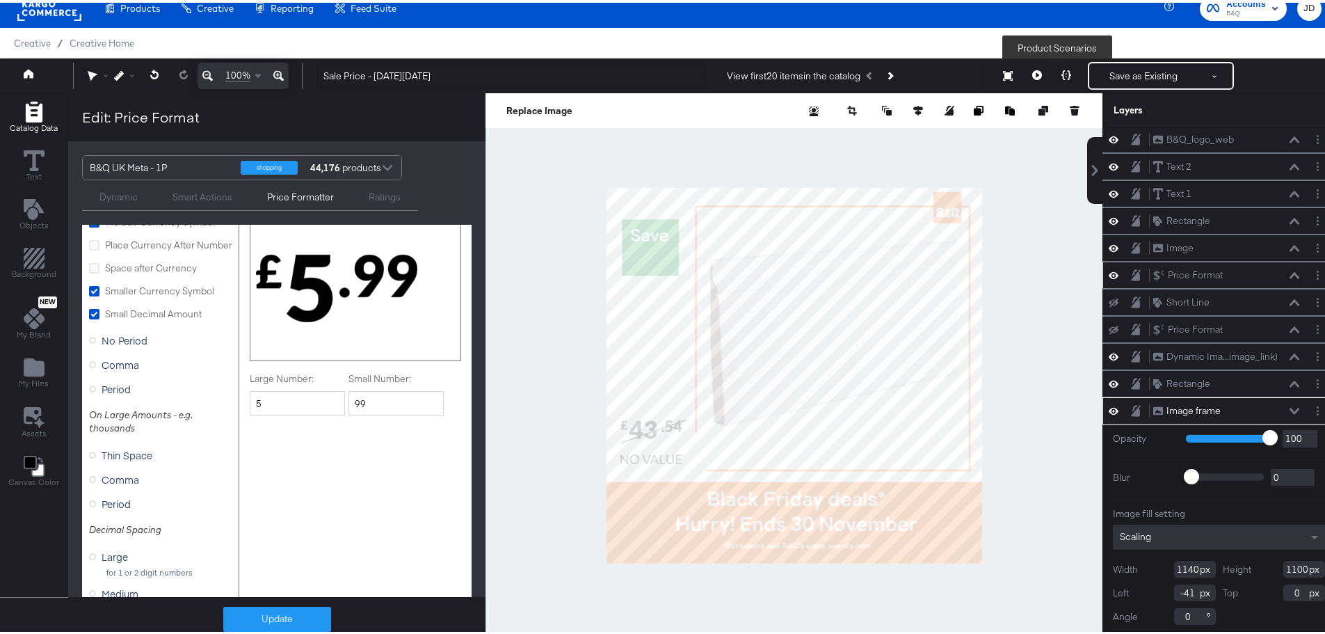
click at [1062, 76] on icon at bounding box center [1067, 72] width 10 height 10
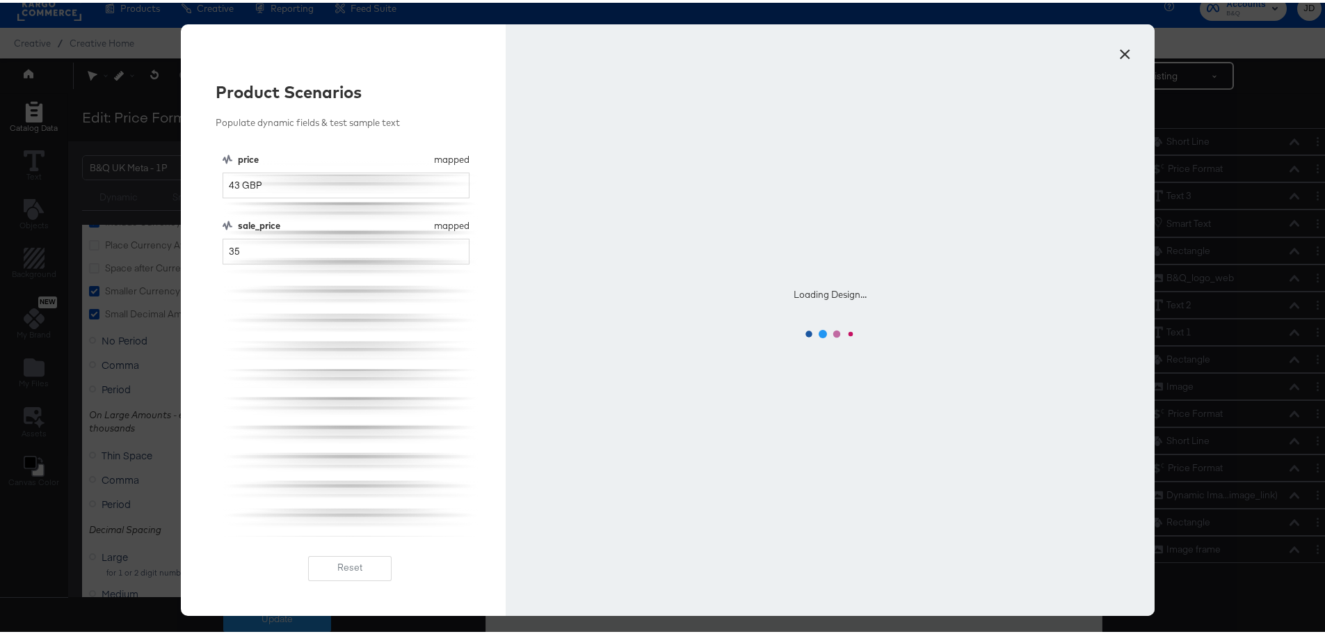
scroll to position [0, 0]
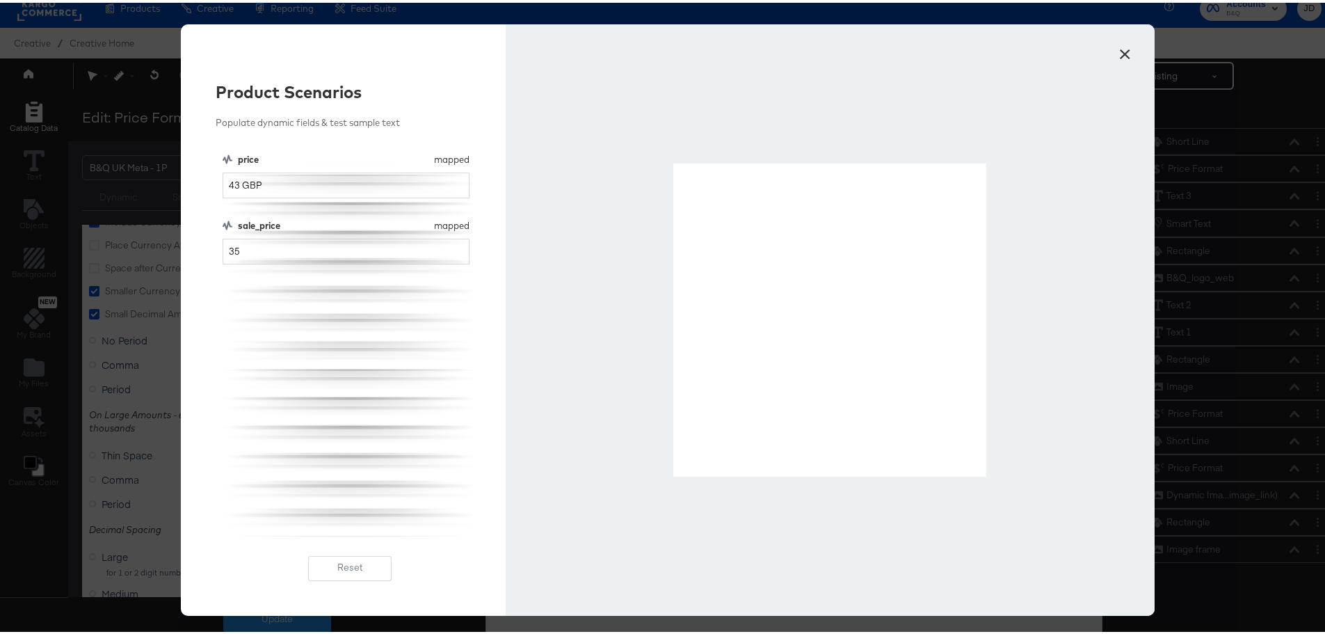
click at [1114, 54] on button "×" at bounding box center [1124, 47] width 25 height 25
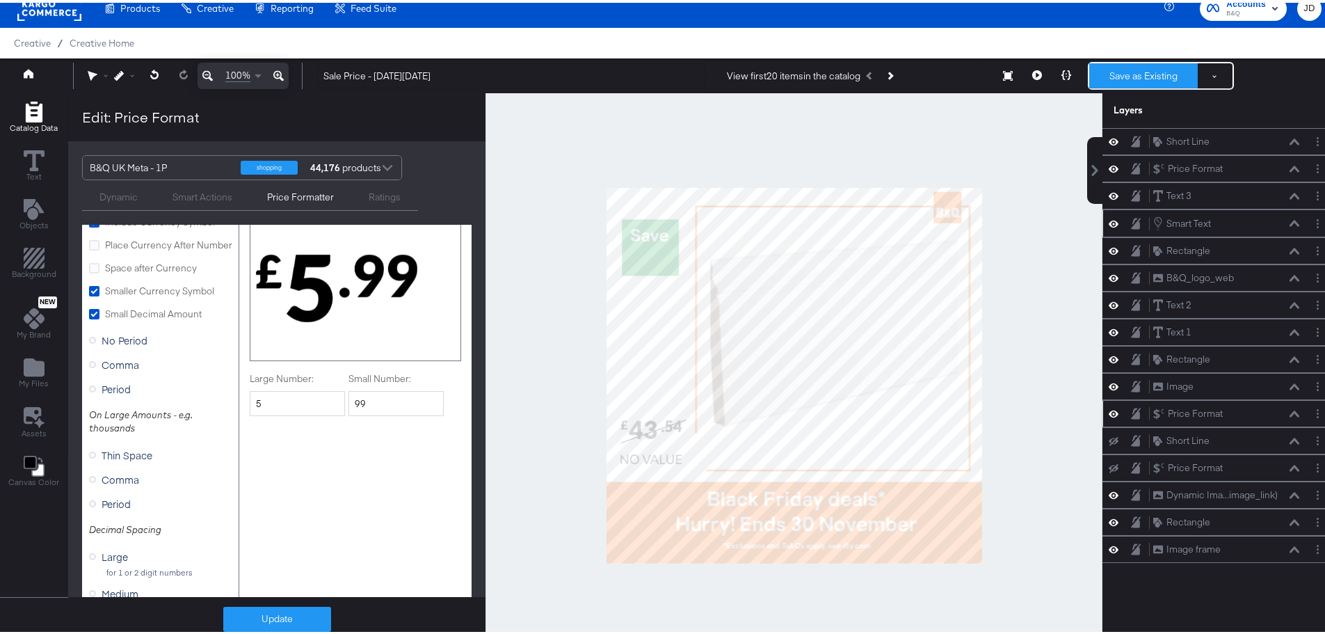
click at [1124, 71] on button "Save as Existing" at bounding box center [1143, 73] width 109 height 25
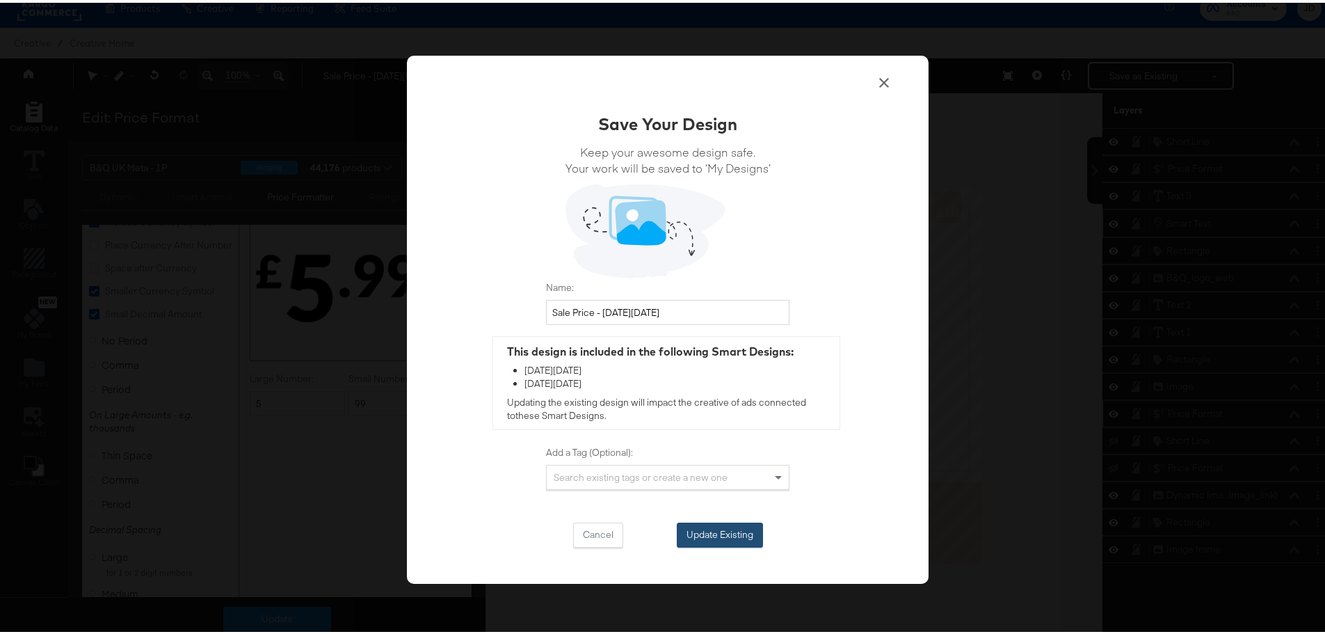
click at [724, 534] on button "Update Existing" at bounding box center [720, 532] width 86 height 25
